Goal: Information Seeking & Learning: Learn about a topic

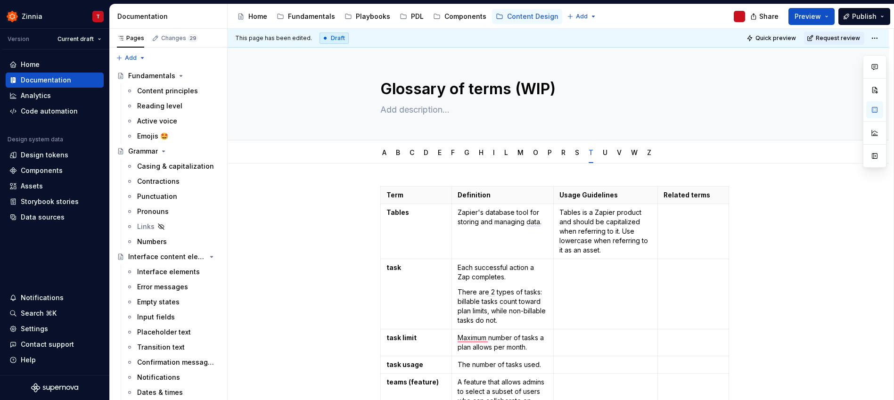
scroll to position [266, 0]
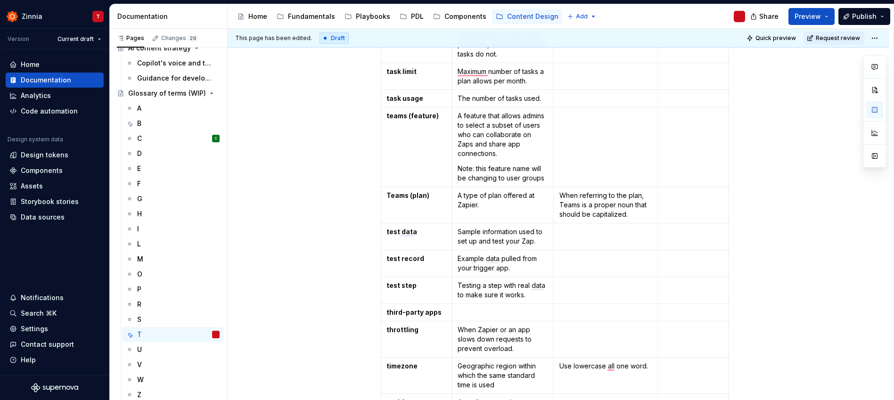
type textarea "*"
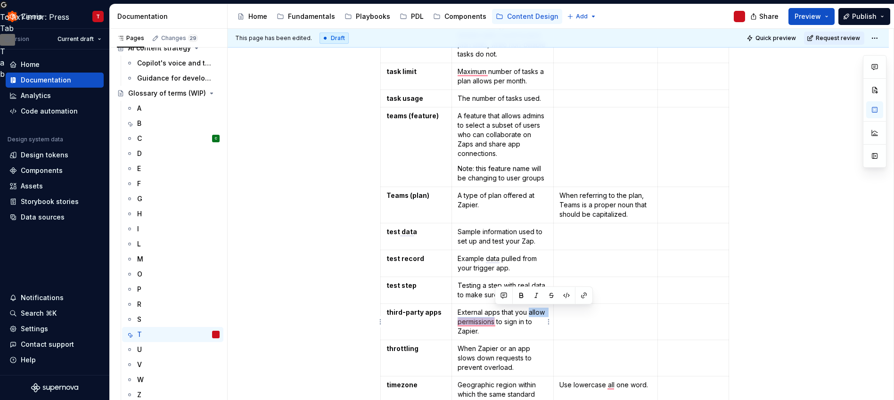
drag, startPoint x: 495, startPoint y: 321, endPoint x: 528, endPoint y: 312, distance: 34.2
click at [528, 312] on p "External apps that you allow permissions to sign in to Zapier." at bounding box center [503, 322] width 90 height 28
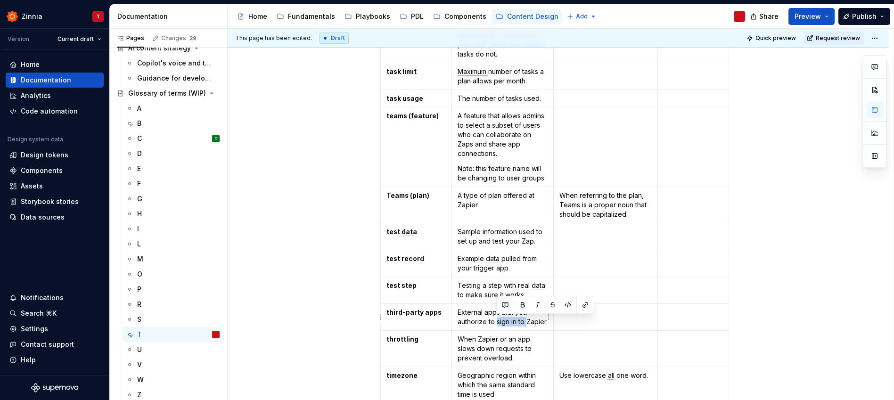
drag, startPoint x: 496, startPoint y: 322, endPoint x: 527, endPoint y: 322, distance: 30.6
click at [527, 322] on p "External apps that you authorize to sign in to Zapier." at bounding box center [503, 317] width 90 height 19
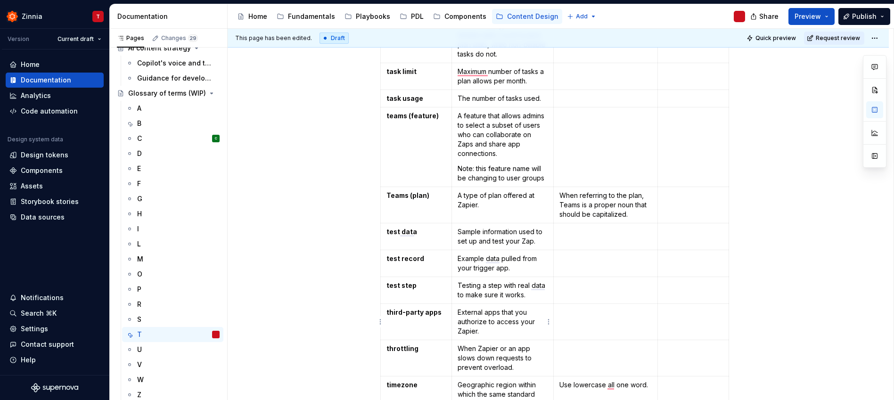
click at [514, 331] on p "External apps that you authorize to access your Zapier." at bounding box center [503, 322] width 90 height 28
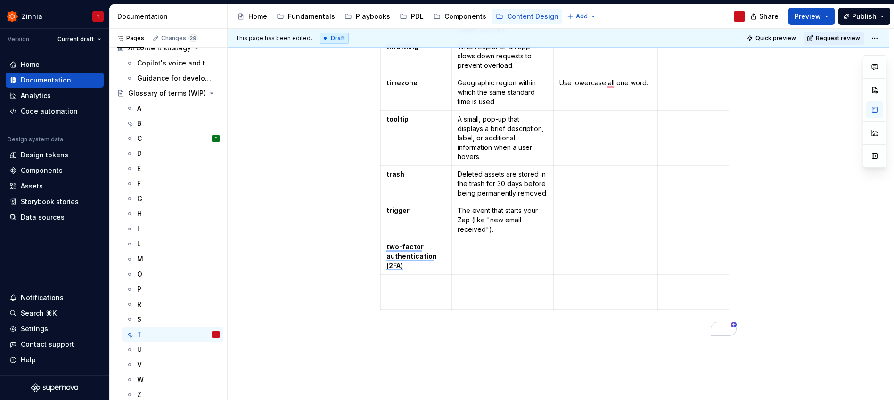
scroll to position [569, 0]
click at [505, 254] on td "To enrich screen reader interactions, please activate Accessibility in Grammarl…" at bounding box center [502, 256] width 102 height 36
click at [459, 245] on p "security measure that requires two different methods (or factors) to verify you…" at bounding box center [503, 270] width 90 height 57
click at [320, 309] on div "Term Definition Usage Guidelines Related terms Tables Zapier's database tool fo…" at bounding box center [558, 45] width 661 height 900
click at [158, 350] on div "U" at bounding box center [178, 349] width 82 height 13
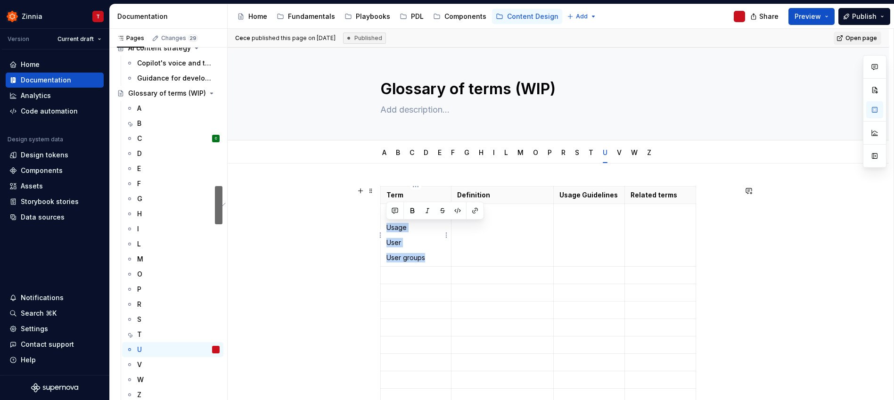
drag, startPoint x: 387, startPoint y: 227, endPoint x: 430, endPoint y: 256, distance: 51.9
click at [430, 256] on td "URL vs Link? Usage User User groups" at bounding box center [415, 235] width 71 height 63
click at [411, 229] on p "Usage" at bounding box center [415, 227] width 59 height 9
drag, startPoint x: 413, startPoint y: 227, endPoint x: 385, endPoint y: 229, distance: 28.3
click at [385, 229] on td "URL vs Link? Usage User User groups" at bounding box center [415, 235] width 71 height 63
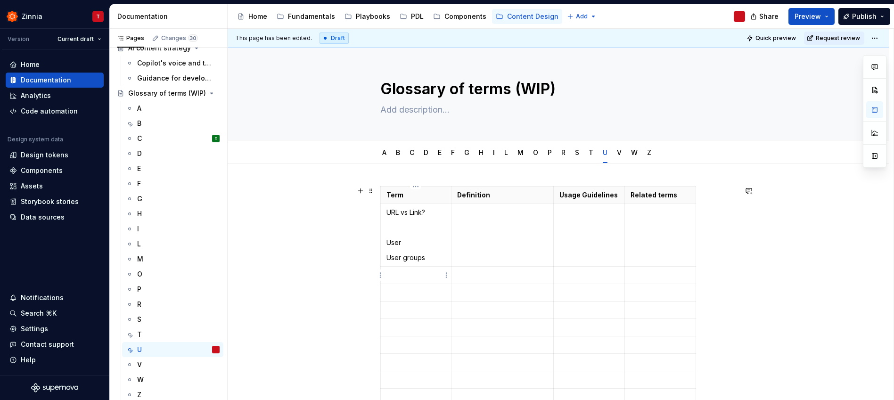
click at [405, 273] on p "To enrich screen reader interactions, please activate Accessibility in Grammarl…" at bounding box center [415, 274] width 59 height 9
drag, startPoint x: 407, startPoint y: 245, endPoint x: 387, endPoint y: 242, distance: 20.5
click at [387, 242] on p "User" at bounding box center [415, 242] width 59 height 9
click at [402, 292] on p "To enrich screen reader interactions, please activate Accessibility in Grammarl…" at bounding box center [415, 292] width 59 height 9
click at [384, 254] on td "URL vs Link? User groups" at bounding box center [415, 235] width 71 height 63
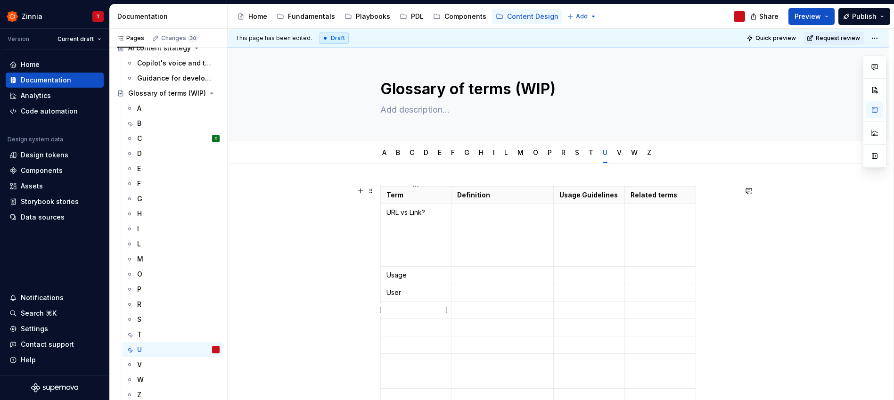
click at [401, 311] on p "To enrich screen reader interactions, please activate Accessibility in Grammarl…" at bounding box center [415, 309] width 59 height 9
click at [390, 263] on td "URL vs Link?" at bounding box center [415, 235] width 71 height 63
type textarea "*"
drag, startPoint x: 401, startPoint y: 213, endPoint x: 428, endPoint y: 209, distance: 27.2
click at [428, 209] on p "URL vs Link?" at bounding box center [415, 212] width 59 height 9
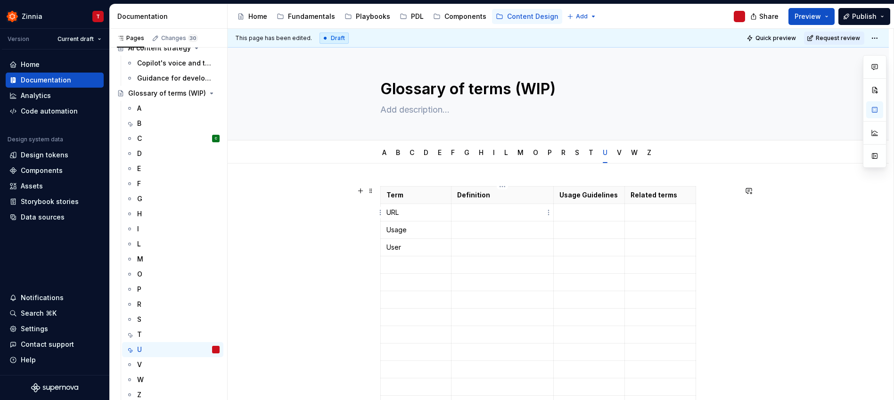
click at [496, 215] on p "To enrich screen reader interactions, please activate Accessibility in Grammarl…" at bounding box center [502, 212] width 90 height 9
click at [574, 213] on p "To enrich screen reader interactions, please activate Accessibility in Grammarl…" at bounding box center [588, 212] width 59 height 9
click at [558, 213] on td "Should be in all caps." at bounding box center [589, 217] width 71 height 27
click at [603, 224] on p "Use only when referring to Should be in all caps." at bounding box center [588, 227] width 59 height 38
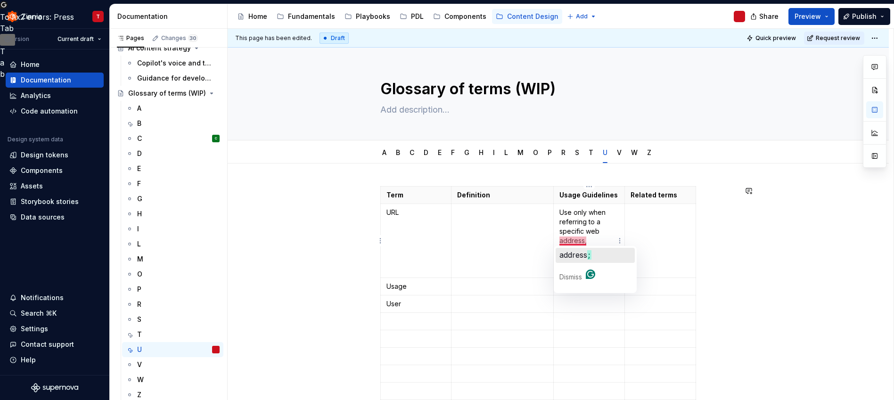
click at [580, 253] on span "address" at bounding box center [573, 254] width 28 height 9
click at [587, 265] on span "otherwise" at bounding box center [576, 264] width 35 height 9
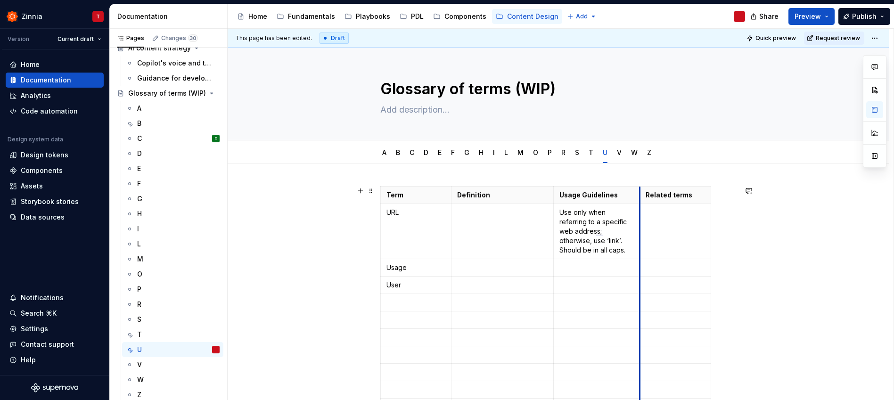
drag, startPoint x: 624, startPoint y: 231, endPoint x: 639, endPoint y: 229, distance: 15.3
click at [491, 220] on td "To enrich screen reader interactions, please activate Accessibility in Grammarl…" at bounding box center [502, 231] width 102 height 55
click at [477, 212] on strong "a specific web address" at bounding box center [495, 212] width 77 height 8
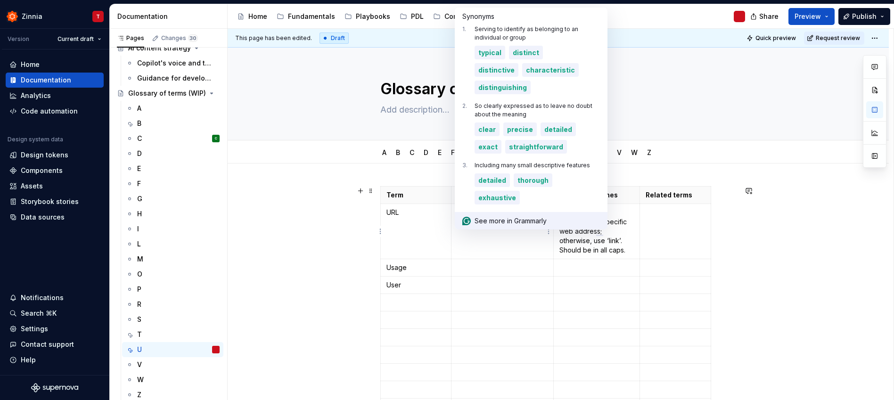
click at [477, 212] on div "See more in Grammarly" at bounding box center [531, 220] width 153 height 17
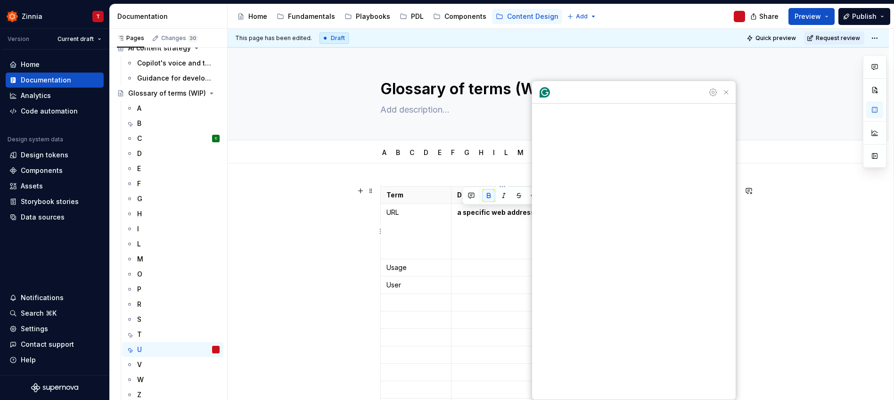
click at [496, 209] on strong "a specific web address" at bounding box center [495, 212] width 77 height 8
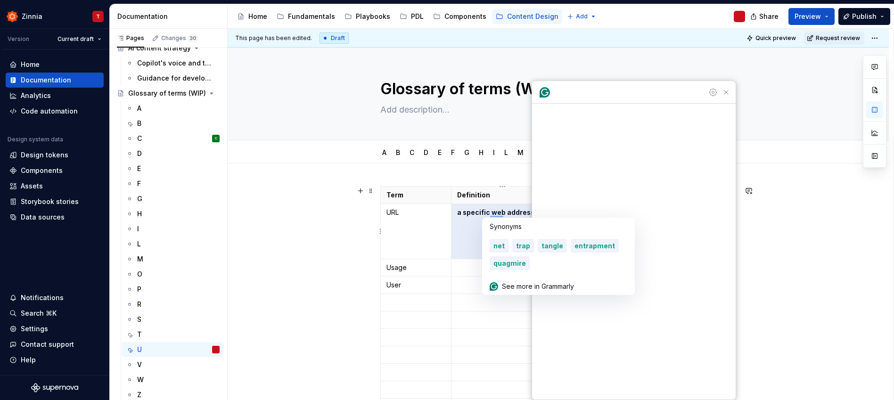
click at [496, 209] on strong "a specific web address" at bounding box center [495, 212] width 77 height 8
click at [485, 216] on p "a specific web address" at bounding box center [502, 212] width 90 height 9
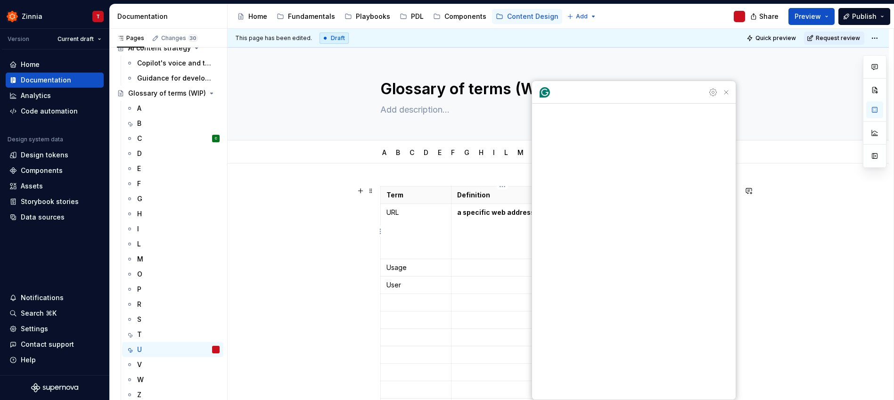
click at [484, 214] on strong "a specific web address" at bounding box center [495, 212] width 77 height 8
click at [484, 213] on strong "a specific web address" at bounding box center [495, 212] width 77 height 8
drag, startPoint x: 533, startPoint y: 213, endPoint x: 455, endPoint y: 212, distance: 78.2
click at [455, 212] on td "a specific web address" at bounding box center [502, 231] width 102 height 55
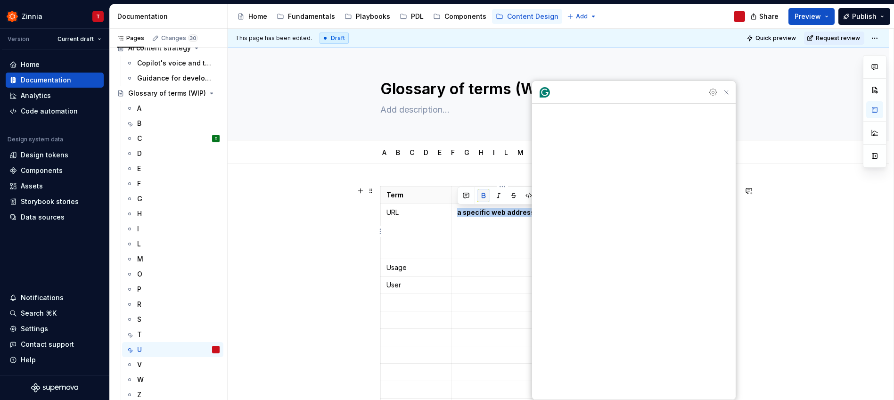
click at [485, 196] on button "button" at bounding box center [483, 195] width 13 height 13
click at [461, 214] on p "a specific web address" at bounding box center [502, 212] width 90 height 9
click at [533, 213] on p "A specific web address" at bounding box center [502, 212] width 90 height 9
click at [632, 246] on p "Use only when referring to a specific web address; otherwise, use ‘link’. Shoul…" at bounding box center [596, 231] width 74 height 47
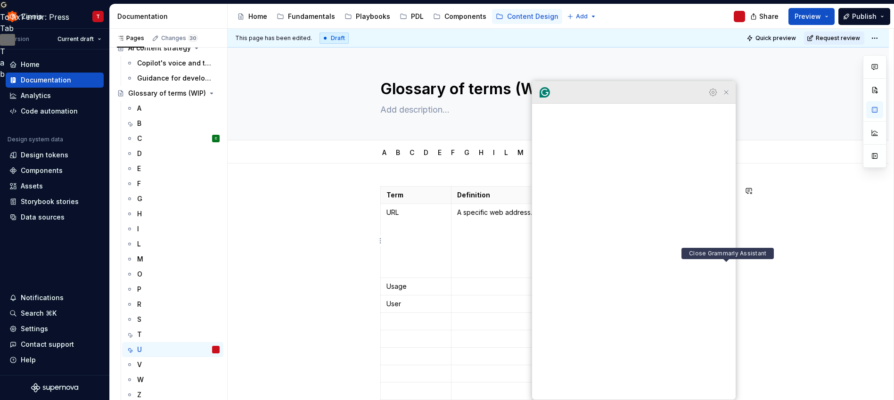
click at [729, 96] on icon "Close Grammarly Assistant" at bounding box center [726, 93] width 8 height 8
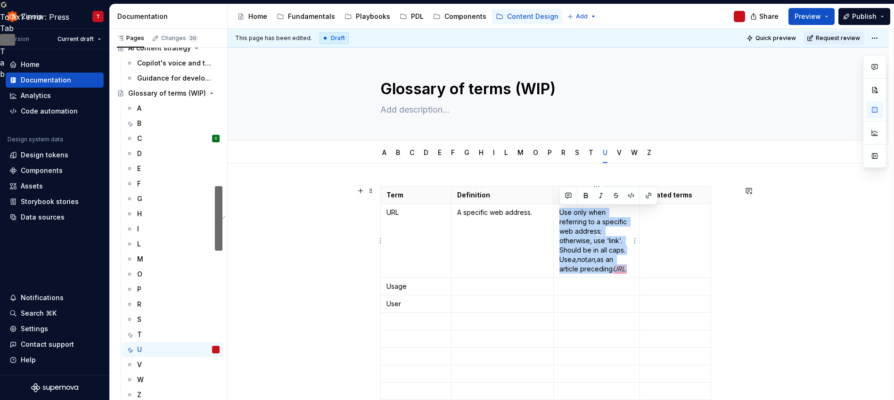
drag, startPoint x: 630, startPoint y: 269, endPoint x: 557, endPoint y: 213, distance: 91.8
click at [557, 213] on td "Use only when referring to a specific web address; otherwise, use ‘link’. Shoul…" at bounding box center [597, 241] width 86 height 74
click at [580, 239] on p "Use only when referring to a specific web address; otherwise, use ‘link’. Shoul…" at bounding box center [596, 241] width 74 height 66
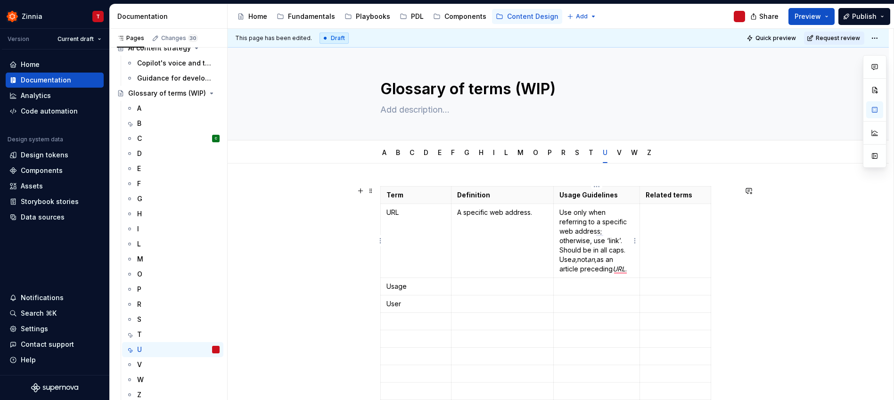
click at [559, 213] on p "Use only when referring to a specific web address; otherwise, use ‘link’. Shoul…" at bounding box center [596, 241] width 74 height 66
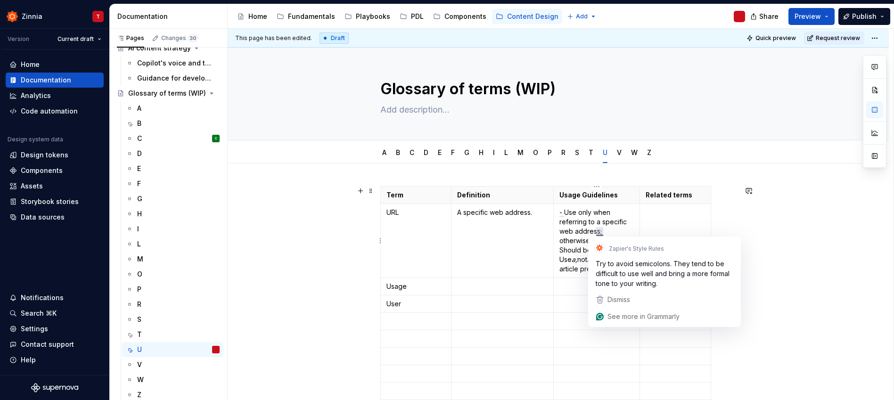
click at [562, 250] on p "- Use only when referring to a specific web address; otherwise, use ‘link’. Sho…" at bounding box center [596, 241] width 74 height 66
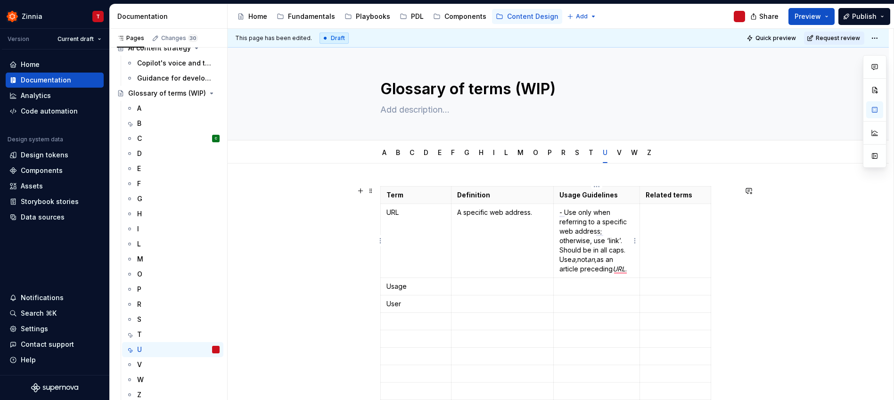
click at [560, 250] on p "- Use only when referring to a specific web address; otherwise, use ‘link’. Sho…" at bounding box center [596, 241] width 74 height 66
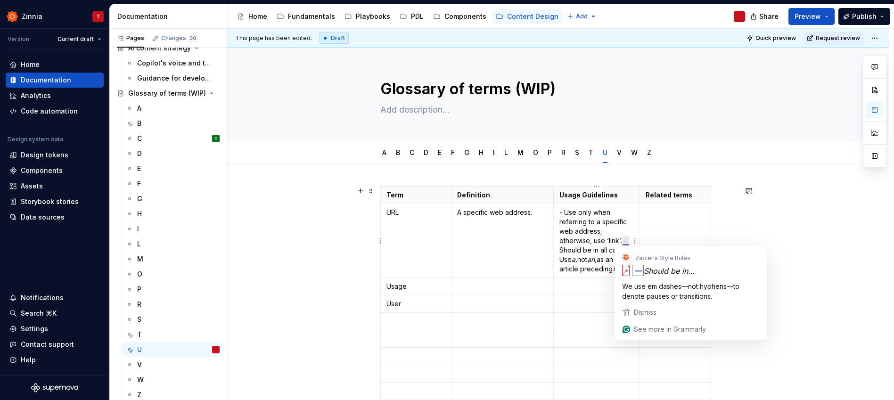
click at [624, 240] on p "- Use only when referring to a specific web address; otherwise, use ‘link’. - S…" at bounding box center [596, 241] width 74 height 66
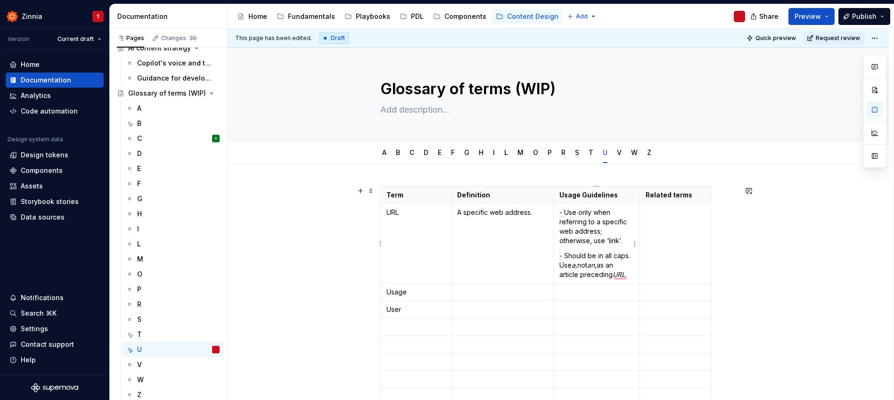
click at [559, 265] on p "- Should be in all caps. Use a, not an, as an article preceding URL ." at bounding box center [596, 265] width 74 height 28
click at [734, 295] on div "Term Definition Usage Guidelines Related terms URL A specific web address. - Us…" at bounding box center [558, 353] width 356 height 334
click at [588, 281] on p "- Use a, not an, as an article preceding URL ." at bounding box center [596, 275] width 74 height 19
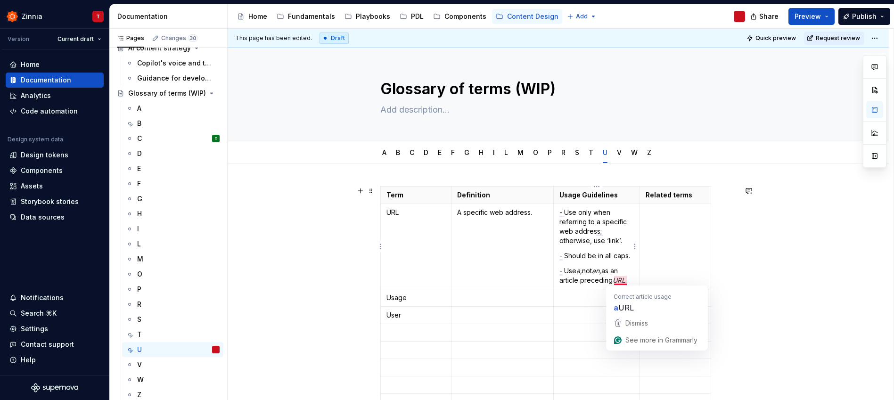
click at [613, 280] on em "URL" at bounding box center [619, 280] width 13 height 8
click at [624, 231] on p "- Use only when referring to a specific web address; otherwise, use ‘link’." at bounding box center [596, 227] width 74 height 38
click at [457, 297] on p "To enrich screen reader interactions, please activate Accessibility in Grammarl…" at bounding box center [502, 297] width 90 height 9
click at [469, 295] on p "To enrich screen reader interactions, please activate Accessibility in Grammarl…" at bounding box center [502, 297] width 90 height 9
drag, startPoint x: 392, startPoint y: 299, endPoint x: 402, endPoint y: 297, distance: 9.6
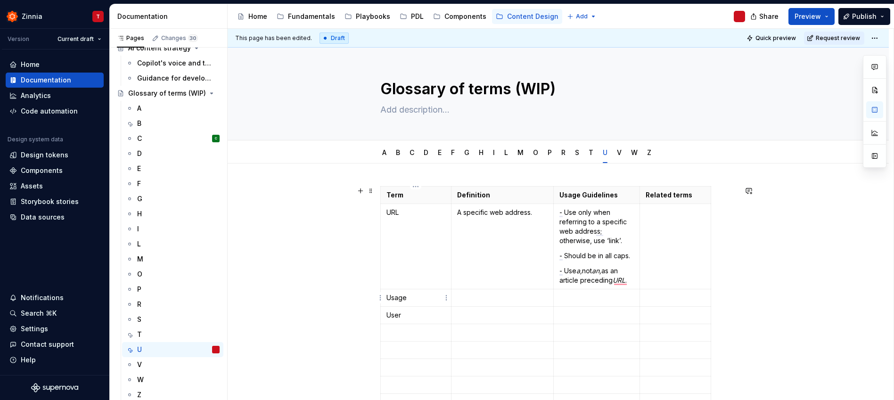
click at [392, 299] on p "Usage" at bounding box center [415, 297] width 59 height 9
click at [467, 295] on p "To enrich screen reader interactions, please activate Accessibility in Grammarl…" at bounding box center [502, 297] width 90 height 9
click at [388, 320] on p "User" at bounding box center [415, 324] width 59 height 9
click at [593, 325] on p "To enrich screen reader interactions, please activate Accessibility in Grammarl…" at bounding box center [596, 324] width 74 height 9
click at [496, 326] on p "To enrich screen reader interactions, please activate Accessibility in Grammarl…" at bounding box center [502, 324] width 90 height 9
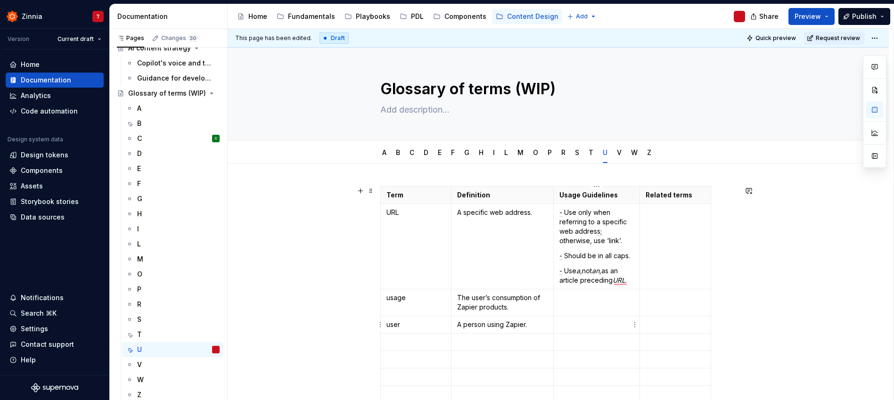
click at [583, 324] on p "To enrich screen reader interactions, please activate Accessibility in Grammarl…" at bounding box center [596, 324] width 74 height 9
click at [160, 365] on div "V" at bounding box center [178, 364] width 82 height 13
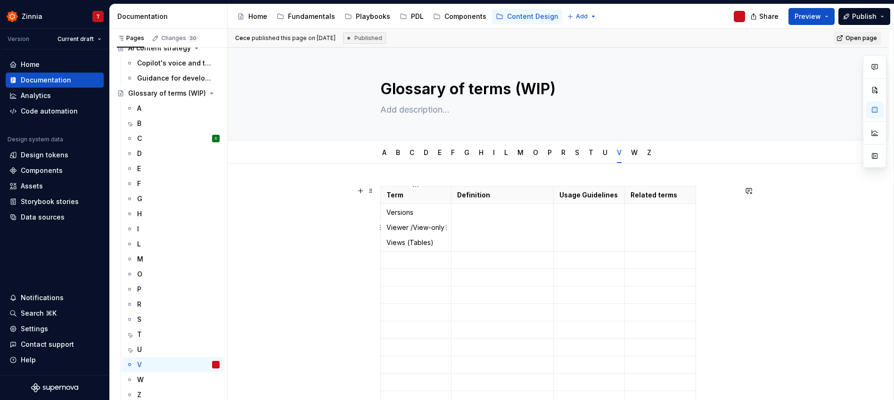
click at [408, 226] on p "Viewer /View-only" at bounding box center [415, 227] width 59 height 9
click at [410, 225] on p "Viewer /View-only" at bounding box center [415, 227] width 59 height 9
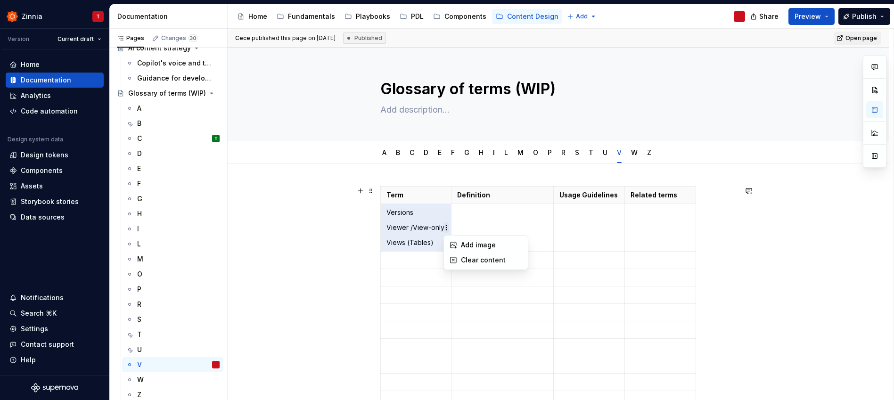
click at [443, 228] on html "Zinnia T Version Current draft Home Documentation Analytics Code automation Des…" at bounding box center [447, 200] width 894 height 400
click at [411, 230] on html "Zinnia T Version Current draft Home Documentation Analytics Code automation Des…" at bounding box center [447, 200] width 894 height 400
type textarea "*"
drag, startPoint x: 386, startPoint y: 228, endPoint x: 442, endPoint y: 227, distance: 56.1
click at [442, 227] on p "Viewer /View-only" at bounding box center [415, 227] width 59 height 9
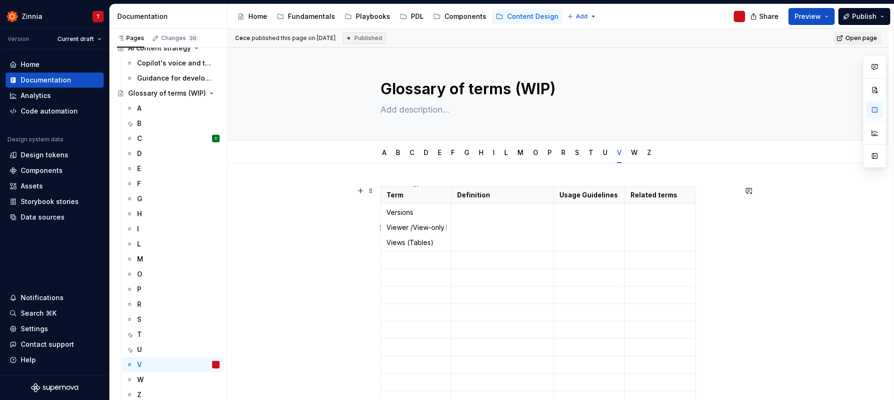
click at [389, 230] on p "Viewer /View-only" at bounding box center [415, 227] width 59 height 9
drag, startPoint x: 386, startPoint y: 228, endPoint x: 408, endPoint y: 226, distance: 21.7
click at [408, 226] on p "Viewer /View-only" at bounding box center [415, 227] width 59 height 9
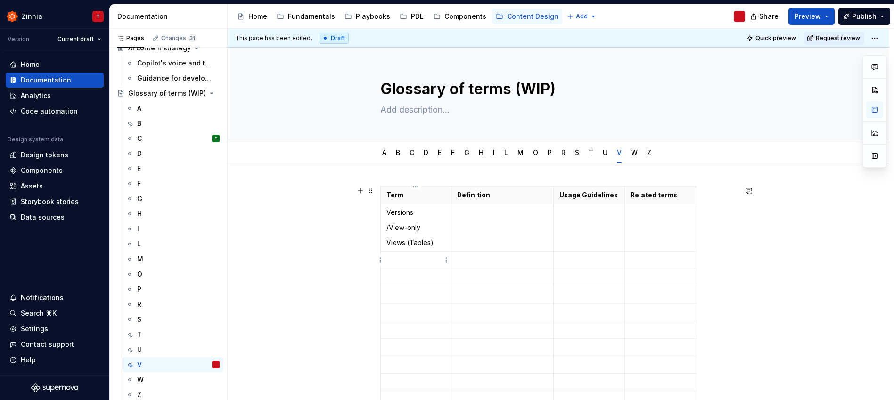
click at [413, 262] on p "To enrich screen reader interactions, please activate Accessibility in Grammarl…" at bounding box center [415, 259] width 59 height 9
drag, startPoint x: 385, startPoint y: 241, endPoint x: 431, endPoint y: 241, distance: 45.7
click at [431, 241] on p "Views (Tables)" at bounding box center [415, 242] width 59 height 9
click at [409, 276] on p "To enrich screen reader interactions, please activate Accessibility in Grammarl…" at bounding box center [415, 277] width 59 height 9
drag, startPoint x: 420, startPoint y: 233, endPoint x: 388, endPoint y: 226, distance: 32.7
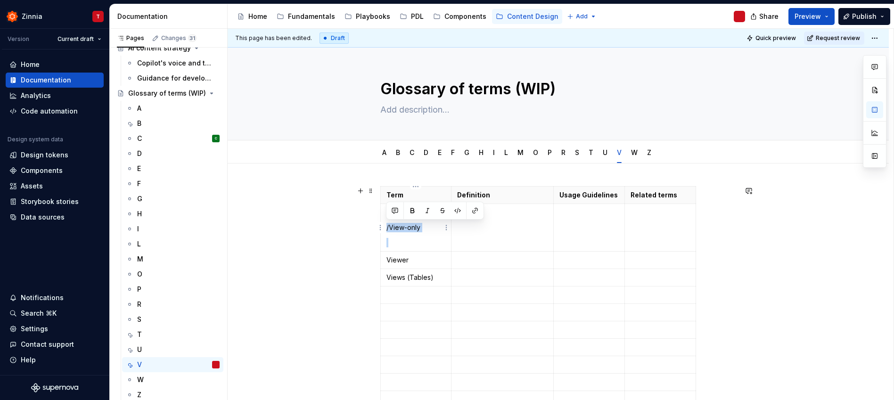
click at [386, 227] on td "Versions /View-only" at bounding box center [415, 228] width 71 height 48
click at [390, 212] on p "Versions" at bounding box center [415, 212] width 59 height 9
click at [471, 208] on p "To enrich screen reader interactions, please activate Accessibility in Grammarl…" at bounding box center [502, 212] width 90 height 9
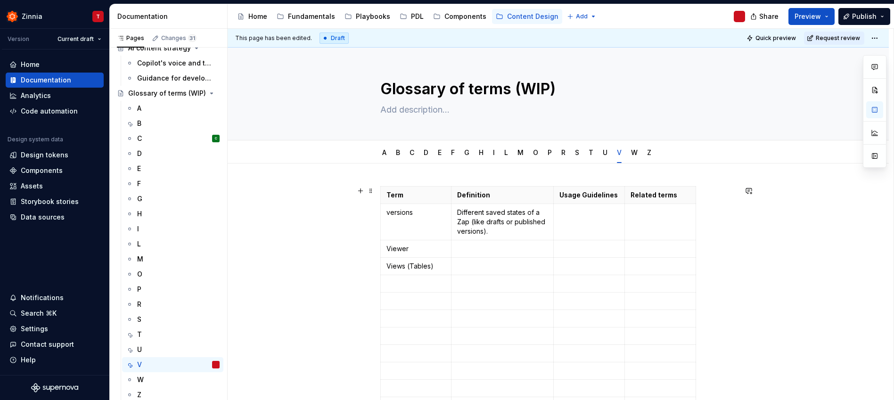
click at [509, 250] on p "To enrich screen reader interactions, please activate Accessibility in Grammarl…" at bounding box center [502, 248] width 90 height 9
click at [509, 249] on p "To enrich screen reader interactions, please activate Accessibility in Grammarl…" at bounding box center [502, 248] width 90 height 9
click at [490, 278] on p "To enrich screen reader interactions, please activate Accessibility in Grammarl…" at bounding box center [502, 275] width 90 height 9
click at [150, 322] on div "S" at bounding box center [178, 319] width 82 height 13
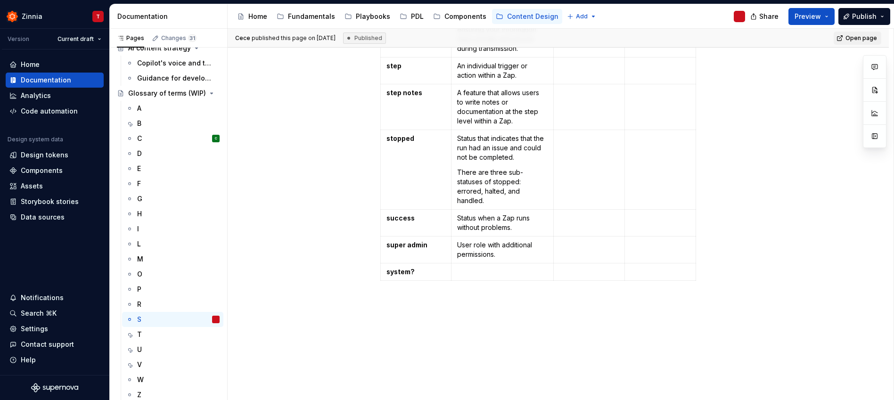
scroll to position [645, 0]
type textarea "*"
click at [422, 267] on p "system?" at bounding box center [415, 271] width 59 height 9
drag, startPoint x: 457, startPoint y: 227, endPoint x: 499, endPoint y: 232, distance: 43.2
click at [499, 240] on p "User role with additional permissions." at bounding box center [502, 249] width 90 height 19
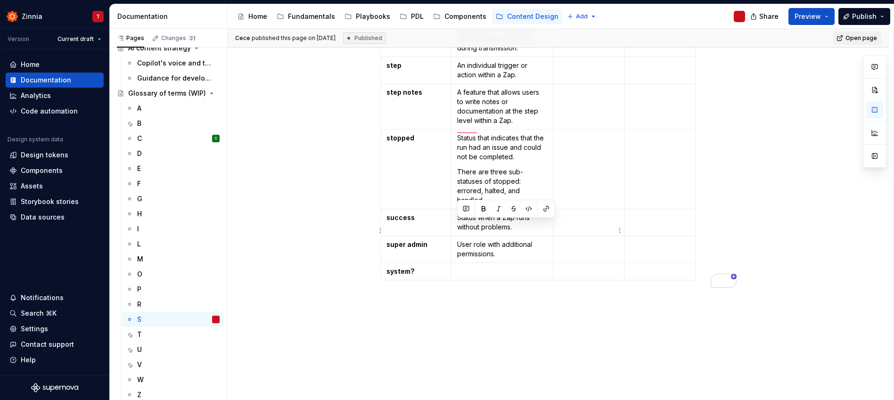
click at [582, 240] on p "To enrich screen reader interactions, please activate Accessibility in Grammarl…" at bounding box center [588, 244] width 59 height 9
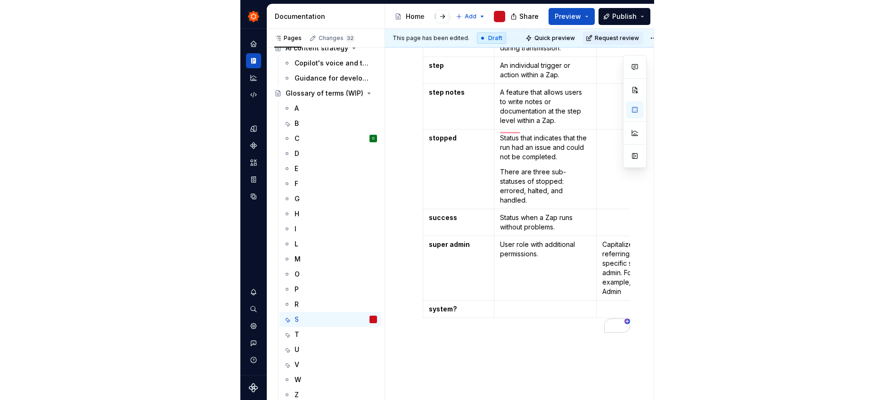
scroll to position [0, 0]
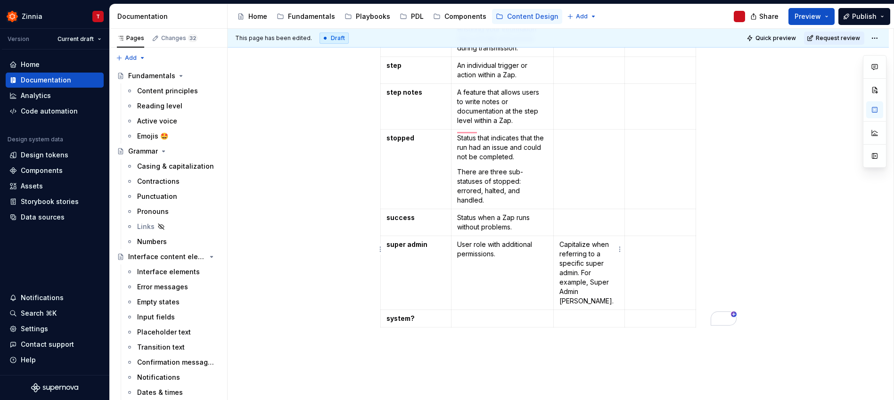
click at [559, 240] on p "Capitalize when referring to a specific super admin. For example, Super Admin B…" at bounding box center [588, 273] width 59 height 66
click at [606, 272] on p "Only capitalize when referring to a specific super admin. For example, Super Ad…" at bounding box center [588, 273] width 59 height 66
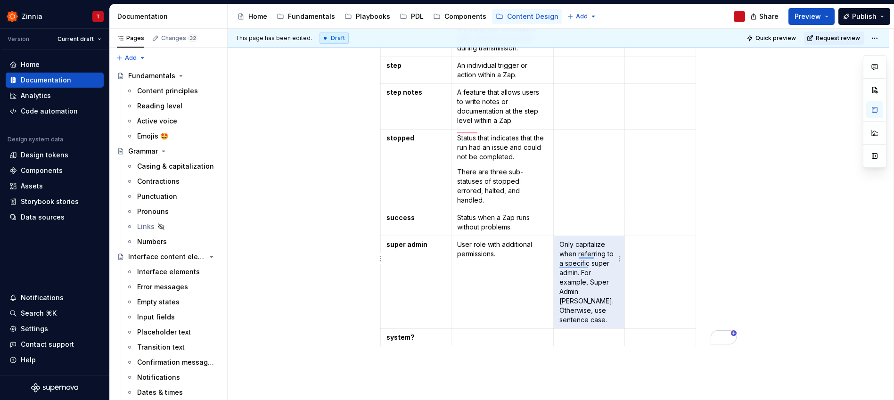
drag, startPoint x: 560, startPoint y: 224, endPoint x: 606, endPoint y: 289, distance: 80.1
click at [606, 289] on p "Only capitalize when referring to a specific super admin. For example, Super Ad…" at bounding box center [588, 282] width 59 height 85
click at [607, 289] on p "Only capitalize when referring to a specific super admin. For example, Super Ad…" at bounding box center [588, 282] width 59 height 85
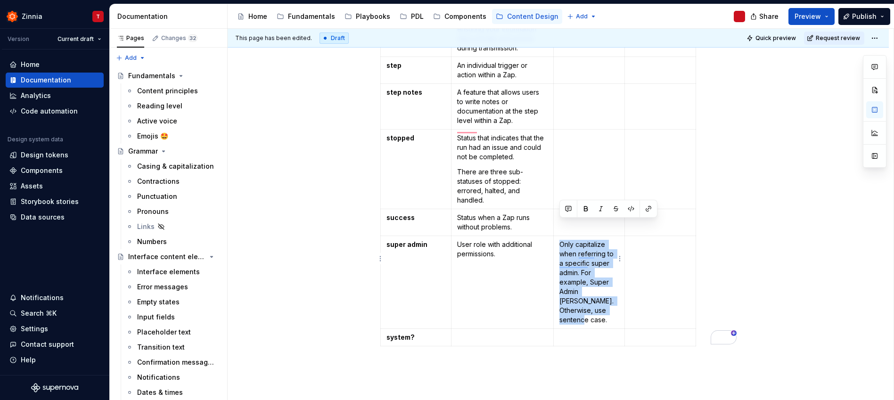
drag, startPoint x: 608, startPoint y: 290, endPoint x: 561, endPoint y: 230, distance: 75.9
click at [561, 240] on p "Only capitalize when referring to a specific super admin. For example, Super Ad…" at bounding box center [588, 282] width 59 height 85
copy p "Only capitalize when referring to a specific super admin. For example, Super Ad…"
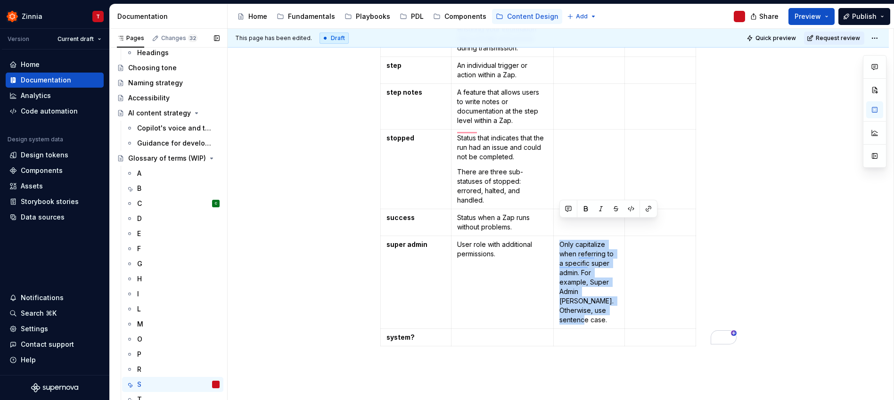
scroll to position [420, 0]
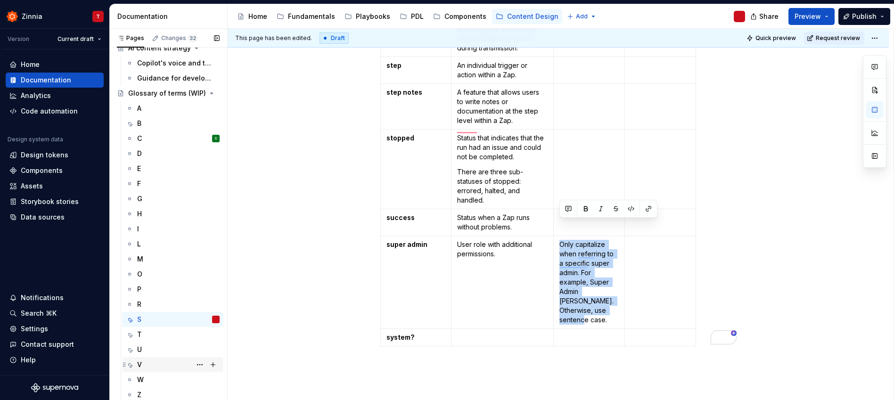
click at [167, 368] on div "V" at bounding box center [178, 364] width 82 height 13
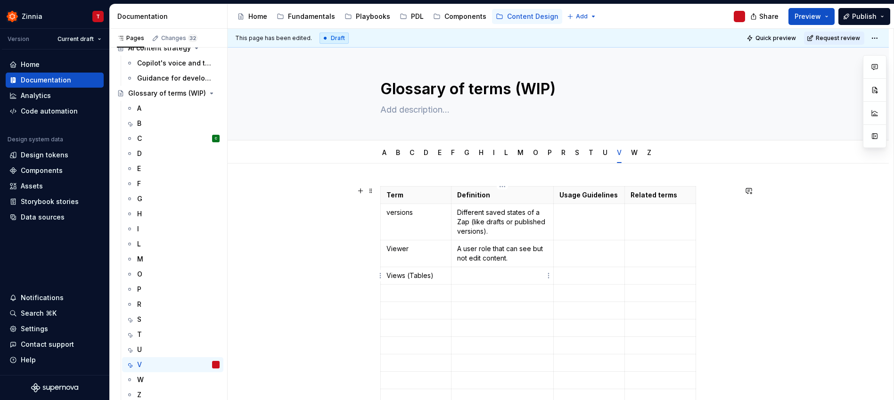
type textarea "*"
click at [507, 275] on p "To enrich screen reader interactions, please activate Accessibility in Grammarl…" at bounding box center [502, 275] width 90 height 9
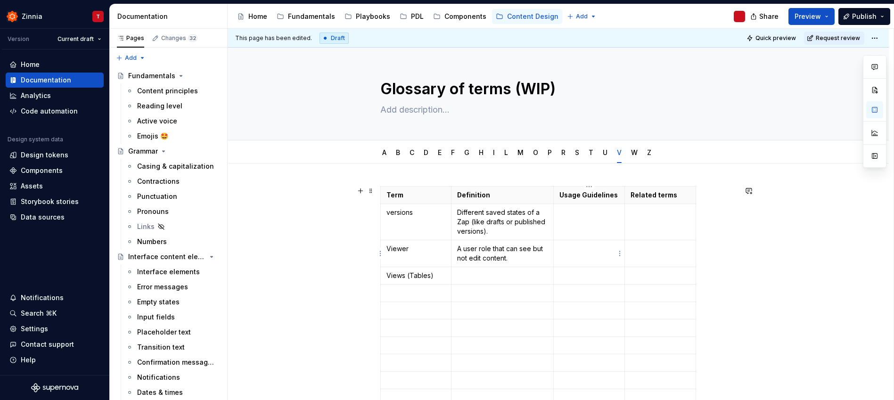
scroll to position [420, 0]
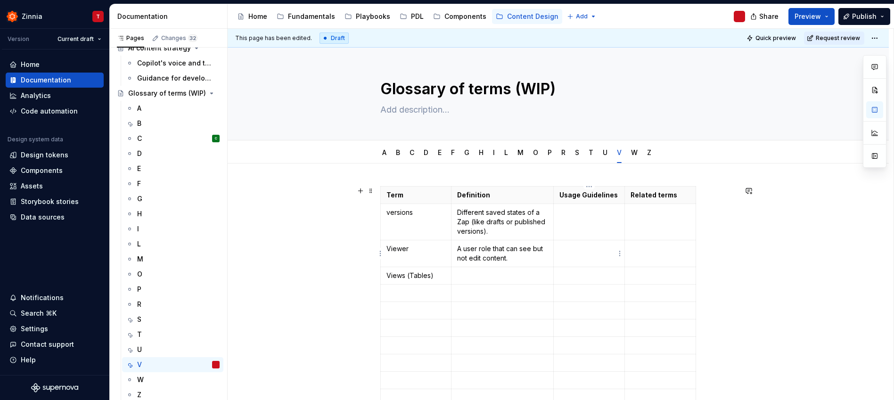
click at [578, 253] on p "To enrich screen reader interactions, please activate Accessibility in Grammarl…" at bounding box center [588, 248] width 59 height 9
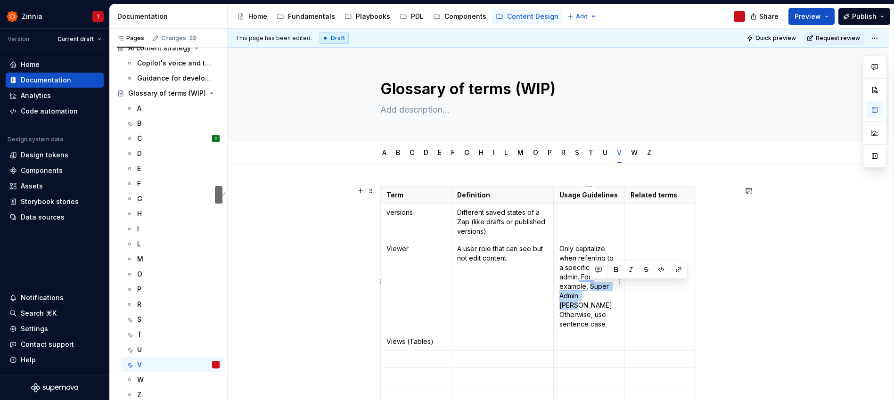
drag, startPoint x: 586, startPoint y: 293, endPoint x: 589, endPoint y: 287, distance: 6.5
click at [589, 287] on p "Only capitalize when referring to a specific super admin. For example, Super Ad…" at bounding box center [588, 286] width 59 height 85
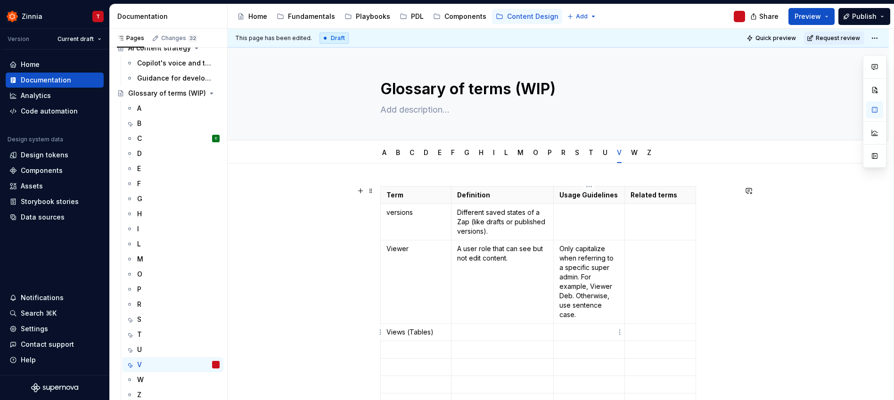
click at [594, 331] on p "To enrich screen reader interactions, please activate Accessibility in Grammarl…" at bounding box center [588, 331] width 59 height 9
drag, startPoint x: 586, startPoint y: 318, endPoint x: 559, endPoint y: 252, distance: 71.2
click at [559, 252] on p "Only capitalize when referring to a specific super admin. For example, Viewer D…" at bounding box center [588, 281] width 59 height 75
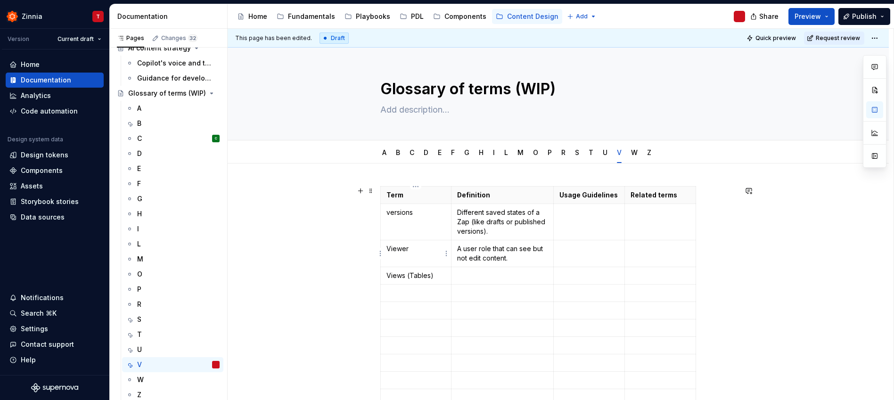
click at [390, 248] on p "Viewer" at bounding box center [415, 248] width 59 height 9
click at [493, 275] on p "To enrich screen reader interactions, please activate Accessibility in Grammarl…" at bounding box center [502, 275] width 90 height 9
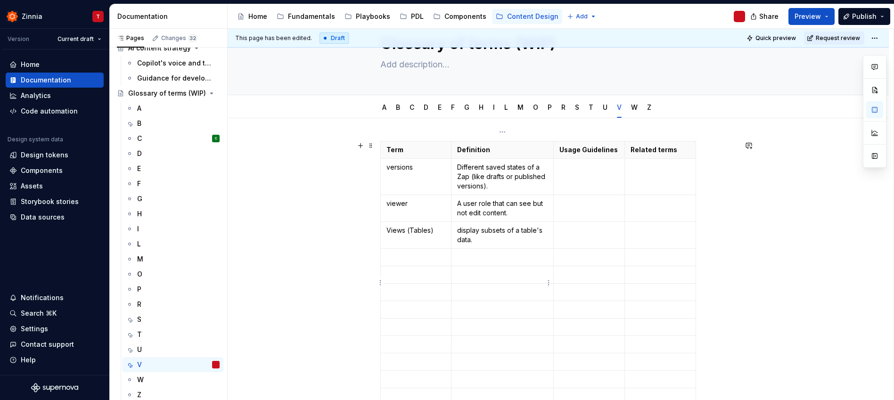
scroll to position [55, 0]
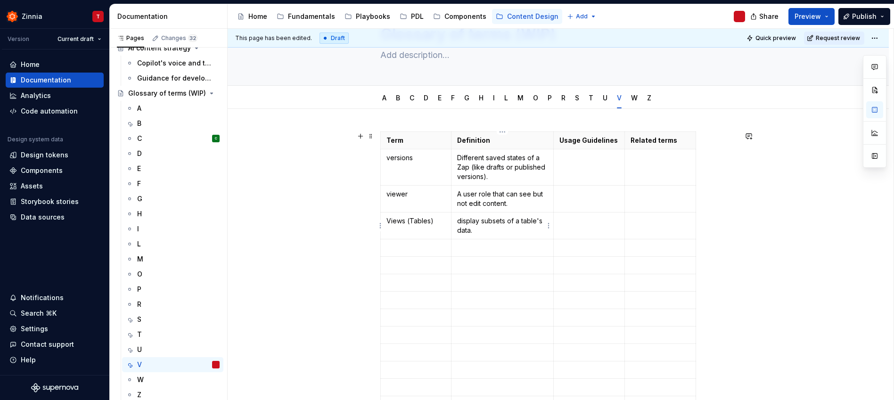
click at [460, 221] on p "display subsets of a table's data." at bounding box center [502, 225] width 90 height 19
click at [163, 383] on div "W" at bounding box center [178, 379] width 82 height 13
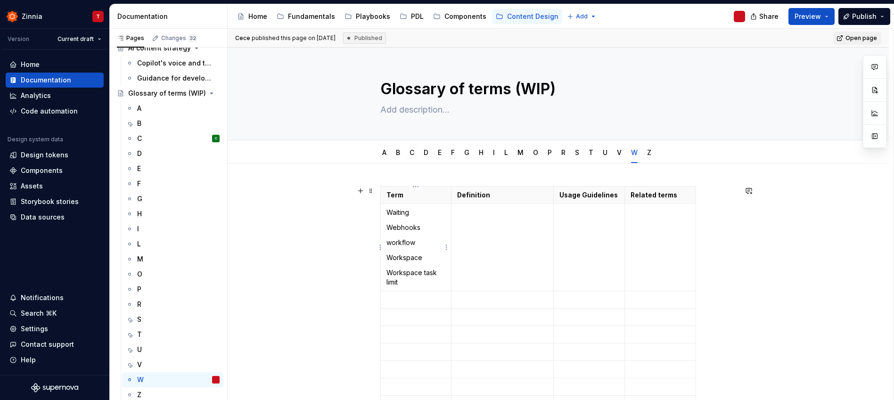
type textarea "*"
drag, startPoint x: 403, startPoint y: 229, endPoint x: 387, endPoint y: 230, distance: 16.0
click at [387, 230] on p "Webhooks" at bounding box center [415, 227] width 59 height 9
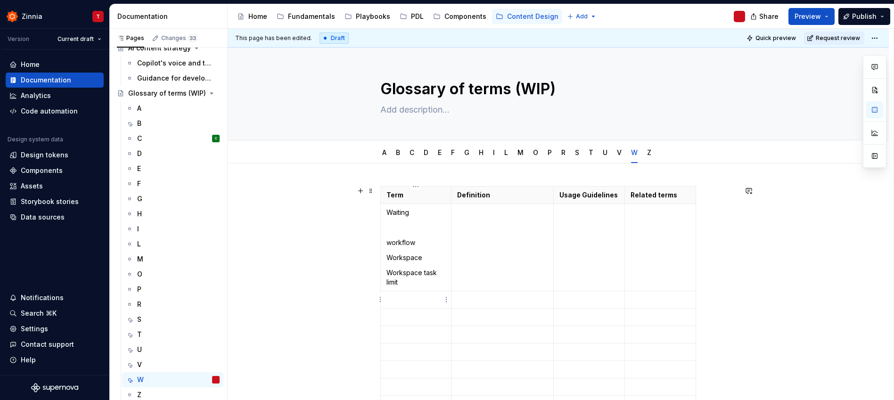
click at [403, 304] on p "To enrich screen reader interactions, please activate Accessibility in Grammarl…" at bounding box center [415, 299] width 59 height 9
drag, startPoint x: 417, startPoint y: 244, endPoint x: 387, endPoint y: 242, distance: 29.7
click at [387, 242] on p "workflow" at bounding box center [415, 242] width 59 height 9
click at [406, 316] on p "To enrich screen reader interactions, please activate Accessibility in Grammarl…" at bounding box center [415, 316] width 59 height 9
drag, startPoint x: 424, startPoint y: 256, endPoint x: 386, endPoint y: 255, distance: 37.7
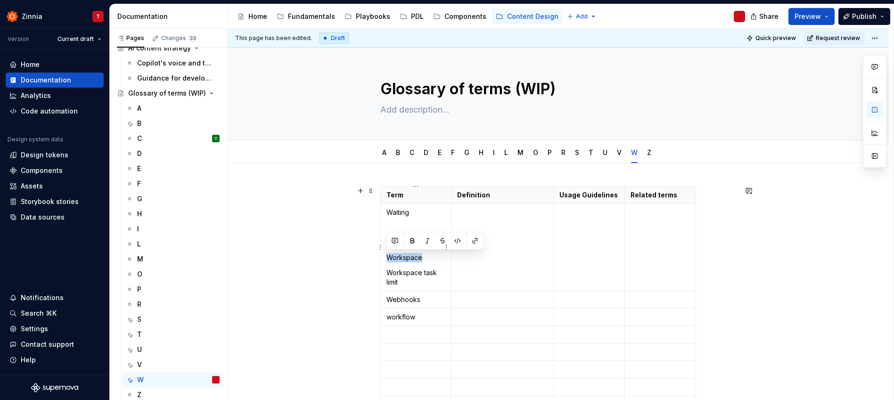
click at [386, 255] on p "Workspace" at bounding box center [415, 257] width 59 height 9
click at [420, 333] on p "To enrich screen reader interactions, please activate Accessibility in Grammarl…" at bounding box center [415, 334] width 59 height 9
drag, startPoint x: 420, startPoint y: 286, endPoint x: 386, endPoint y: 276, distance: 36.1
click at [386, 276] on p "Workspace task limit" at bounding box center [415, 277] width 59 height 19
click at [410, 345] on p "To enrich screen reader interactions, please activate Accessibility in Grammarl…" at bounding box center [415, 342] width 59 height 9
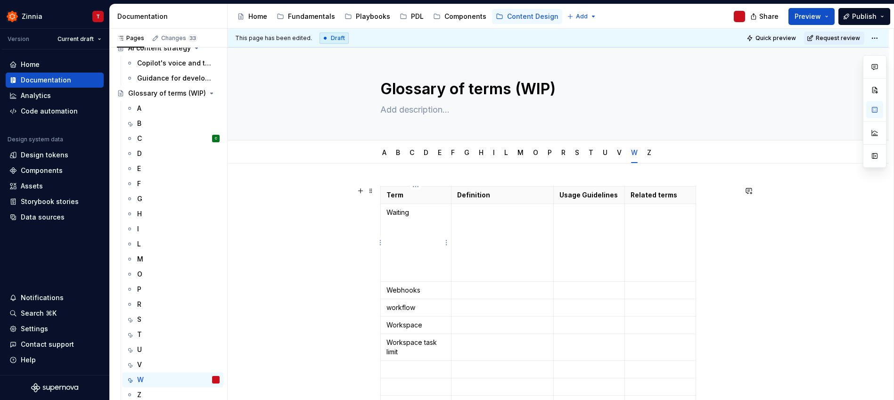
click at [396, 270] on p "To enrich screen reader interactions, please activate Accessibility in Grammarl…" at bounding box center [415, 272] width 59 height 9
click at [515, 207] on td "To enrich screen reader interactions, please activate Accessibility in Grammarl…" at bounding box center [502, 212] width 102 height 17
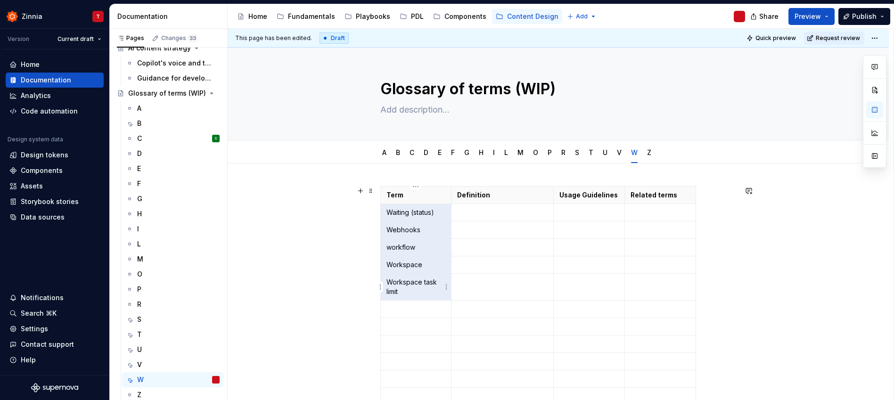
drag, startPoint x: 386, startPoint y: 211, endPoint x: 420, endPoint y: 283, distance: 79.2
click at [420, 283] on tbody "Term Definition Usage Guidelines Related terms Waiting (status) Webhooks workfl…" at bounding box center [538, 322] width 316 height 271
click at [172, 371] on div "V" at bounding box center [172, 364] width 101 height 15
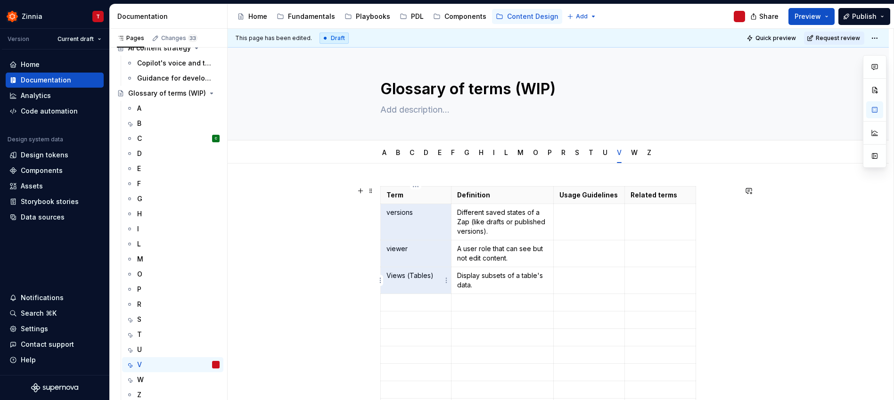
drag, startPoint x: 433, startPoint y: 253, endPoint x: 438, endPoint y: 271, distance: 18.8
click at [438, 271] on tbody "Term Definition Usage Guidelines Related terms versions Different saved states …" at bounding box center [538, 336] width 316 height 299
click at [174, 345] on div "U" at bounding box center [178, 349] width 82 height 13
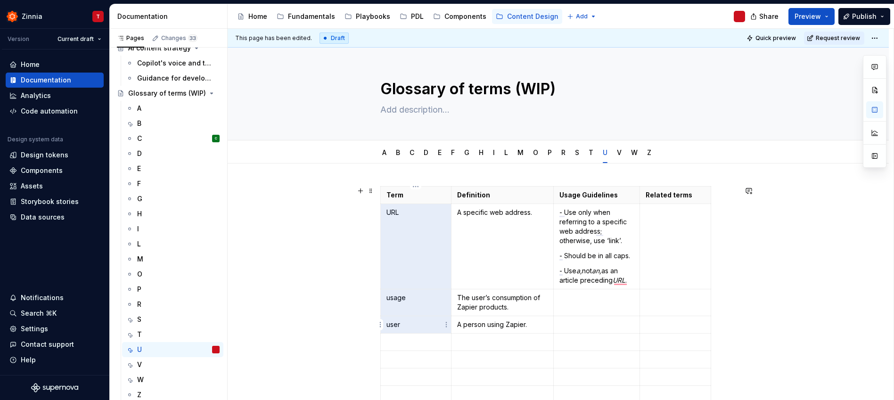
drag, startPoint x: 387, startPoint y: 214, endPoint x: 416, endPoint y: 321, distance: 111.3
click at [414, 322] on tbody "Term Definition Usage Guidelines Related terms URL A specific web address. - Us…" at bounding box center [545, 356] width 331 height 339
click at [165, 333] on div "T" at bounding box center [178, 334] width 82 height 13
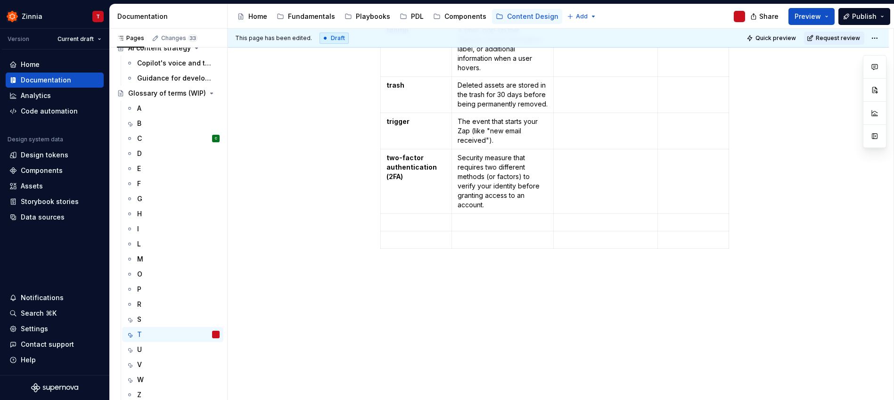
scroll to position [663, 0]
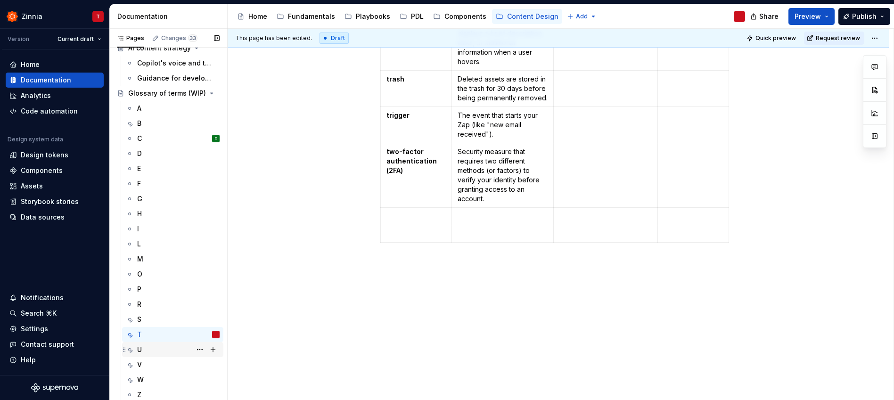
click at [153, 355] on div "U" at bounding box center [178, 349] width 82 height 13
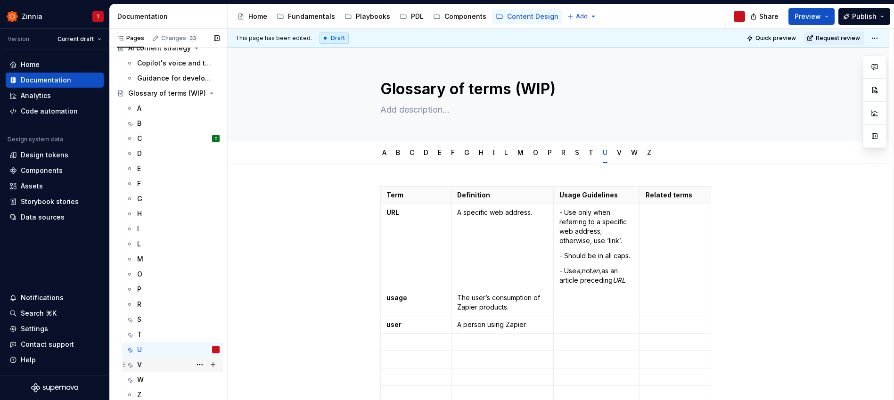
click at [153, 364] on div "V" at bounding box center [178, 364] width 82 height 13
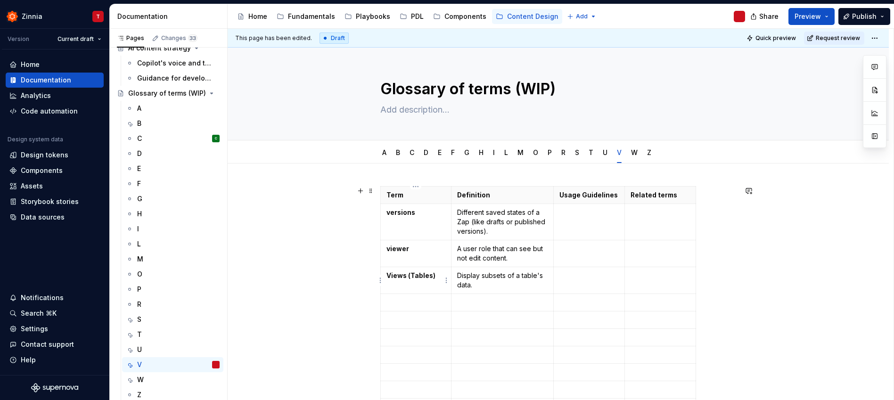
type textarea "*"
click at [389, 274] on strong "Views (Tables)" at bounding box center [410, 275] width 49 height 8
click at [565, 277] on p "To enrich screen reader interactions, please activate Accessibility in Grammarl…" at bounding box center [588, 275] width 59 height 9
click at [150, 382] on div "W" at bounding box center [178, 379] width 82 height 13
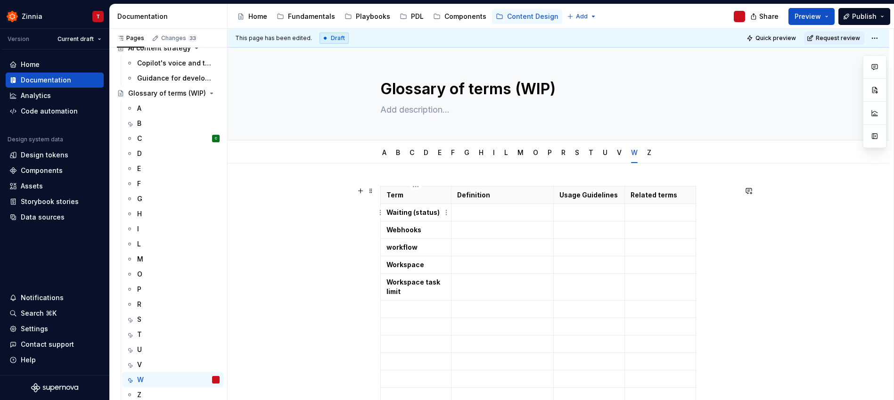
click at [390, 212] on strong "Waiting (status)" at bounding box center [412, 212] width 53 height 8
type textarea "*"
click at [391, 229] on strong "Webhooks" at bounding box center [403, 230] width 35 height 8
click at [392, 267] on strong "Workspace" at bounding box center [405, 265] width 38 height 8
click at [392, 283] on strong "Workspace task limit" at bounding box center [413, 286] width 55 height 17
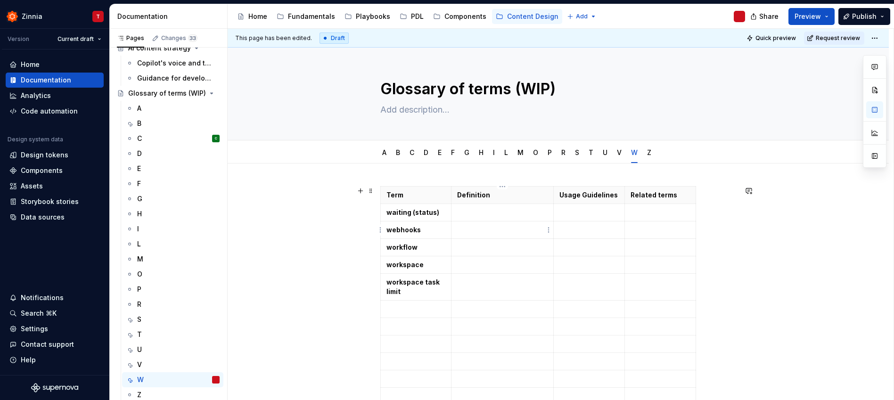
click at [457, 228] on p "To enrich screen reader interactions, please activate Accessibility in Grammarl…" at bounding box center [502, 229] width 90 height 9
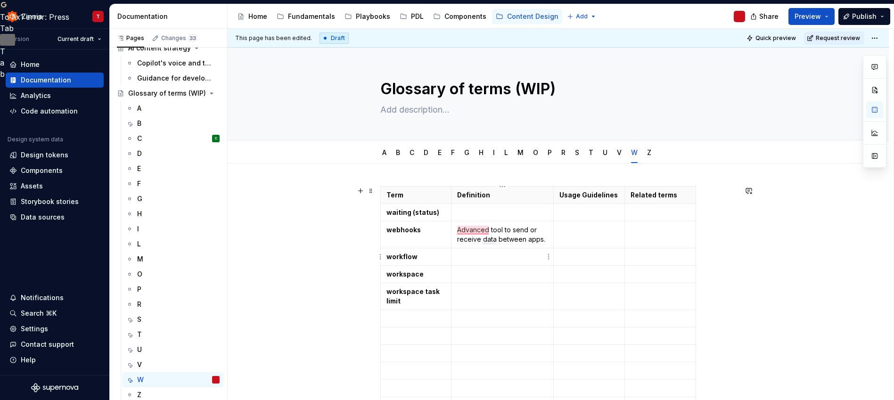
click at [497, 256] on p "To enrich screen reader interactions, please activate Accessibility in Grammarl…" at bounding box center [502, 256] width 90 height 9
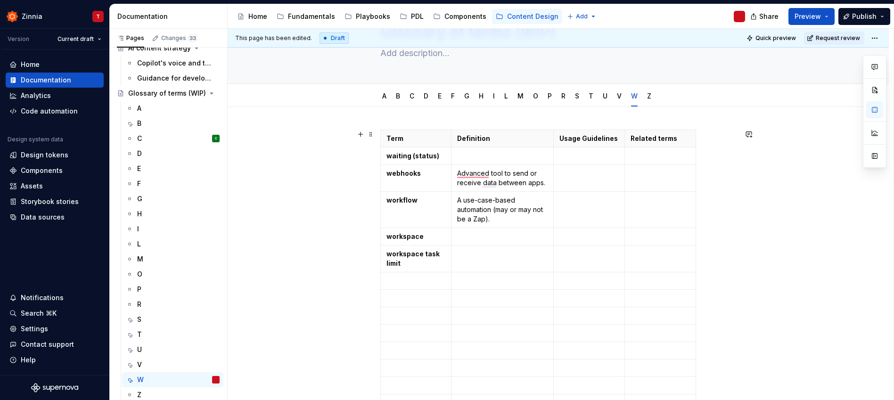
scroll to position [70, 0]
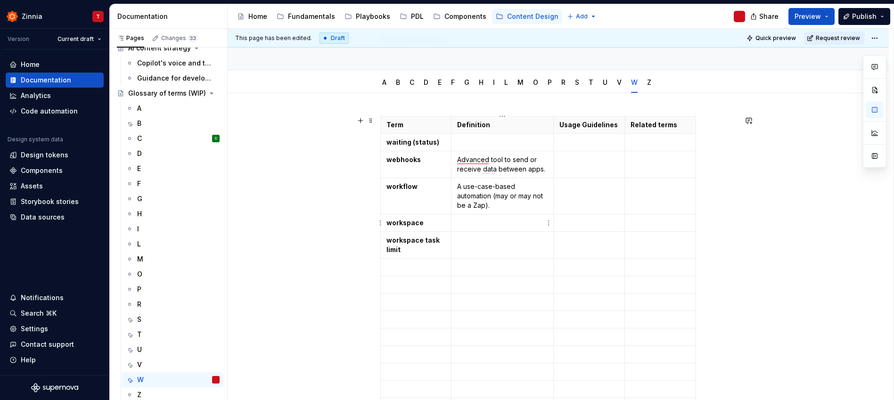
click at [471, 224] on p "To enrich screen reader interactions, please activate Accessibility in Grammarl…" at bounding box center [502, 222] width 90 height 9
click at [492, 196] on p "A use-case-based automation (may or may not be a Zap)." at bounding box center [502, 196] width 90 height 28
click at [495, 223] on p "To enrich screen reader interactions, please activate Accessibility in Grammarl…" at bounding box center [502, 222] width 90 height 9
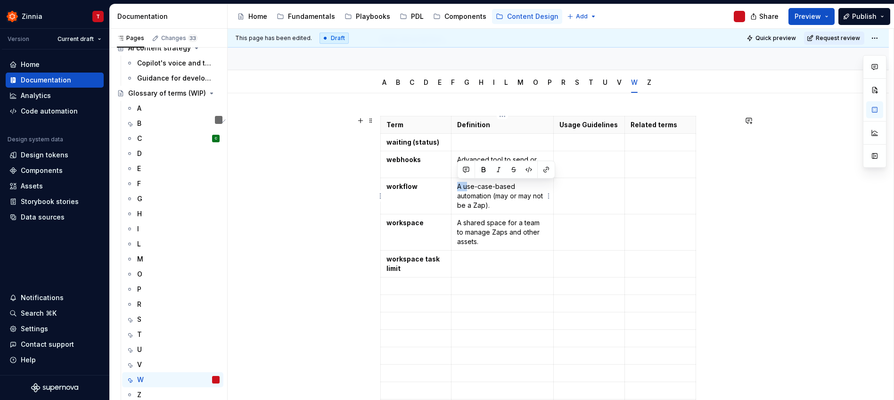
drag, startPoint x: 466, startPoint y: 188, endPoint x: 458, endPoint y: 188, distance: 8.5
click at [458, 188] on p "A use-case-based automation (may or may not be a Zap)." at bounding box center [502, 196] width 90 height 28
drag, startPoint x: 467, startPoint y: 220, endPoint x: 459, endPoint y: 220, distance: 8.5
click at [459, 220] on p "A shared space for a team to manage Zaps and other assets." at bounding box center [502, 232] width 90 height 28
click at [499, 264] on td "To enrich screen reader interactions, please activate Accessibility in Grammarl…" at bounding box center [502, 264] width 102 height 27
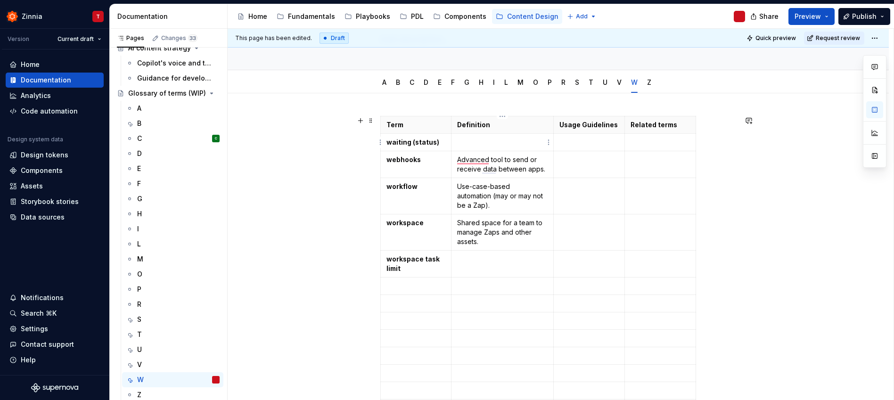
click at [492, 143] on p "To enrich screen reader interactions, please activate Accessibility in Grammarl…" at bounding box center [502, 142] width 90 height 9
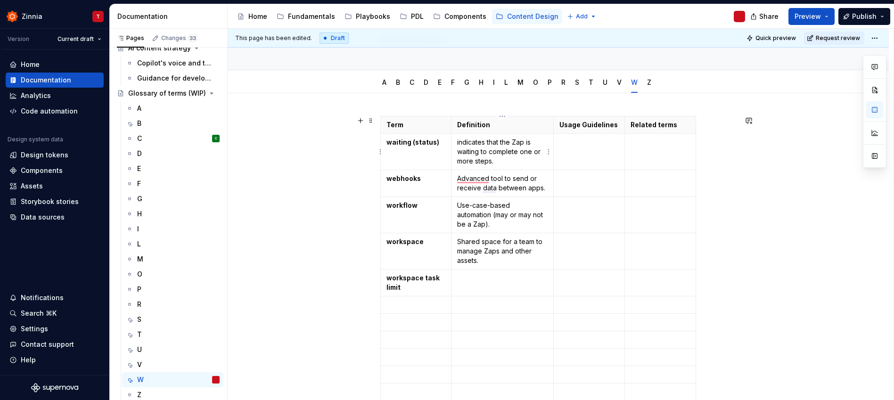
click at [459, 139] on p "indicates that the Zap is waiting to complete one or more steps." at bounding box center [502, 152] width 90 height 28
click at [525, 164] on p "Indicates that the Zap is waiting to complete one or more steps." at bounding box center [502, 152] width 90 height 28
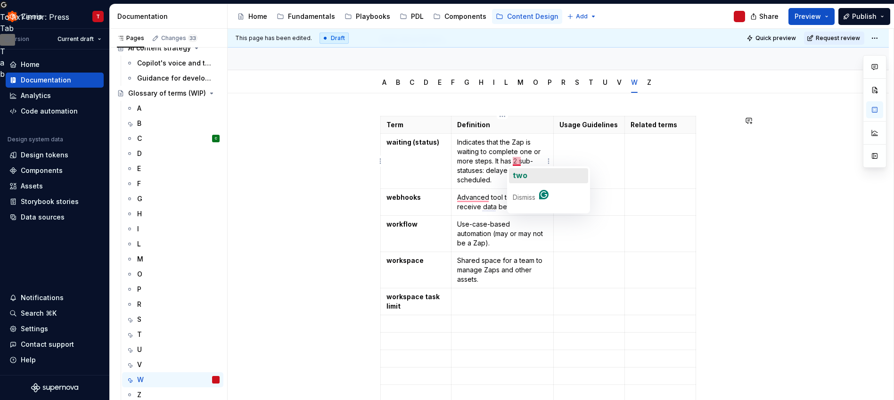
click at [518, 172] on span "two" at bounding box center [520, 175] width 15 height 9
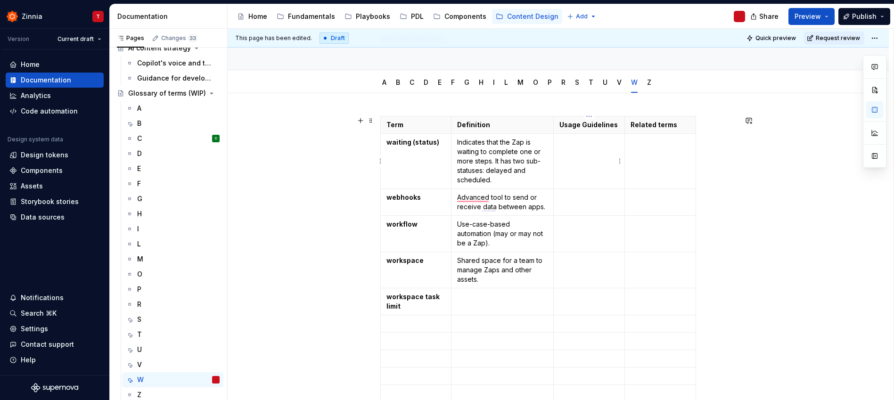
click at [582, 151] on td "To enrich screen reader interactions, please activate Accessibility in Grammarl…" at bounding box center [589, 161] width 71 height 55
click at [160, 334] on div "T" at bounding box center [178, 334] width 82 height 13
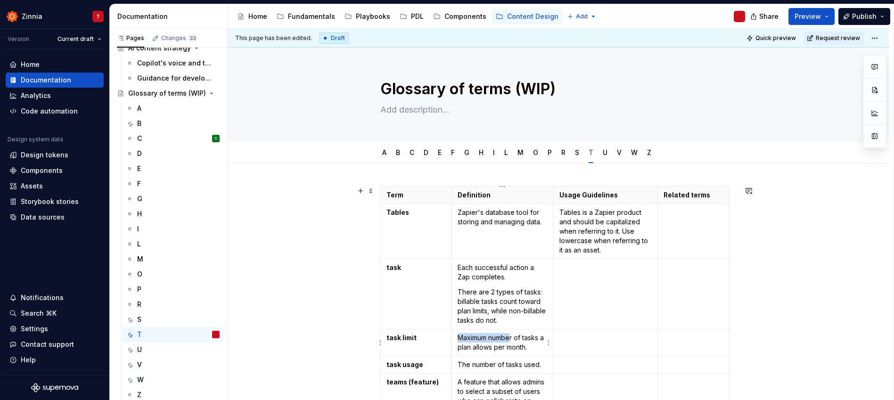
type textarea "*"
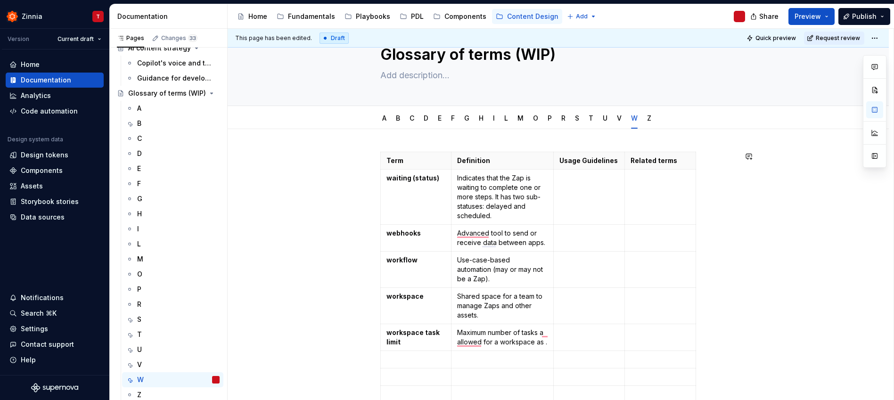
scroll to position [36, 0]
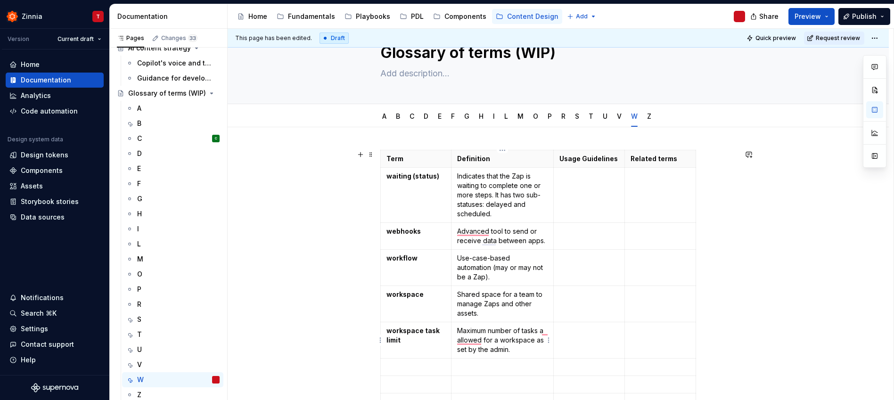
click at [532, 355] on td "Maximum number of tasks a allowed for a workspace as set by the admin." at bounding box center [502, 340] width 102 height 36
click at [517, 346] on p "Maximum number of tasks a allowed for a workspace as set by the admin." at bounding box center [502, 340] width 90 height 28
click at [472, 342] on p "Maximum number of tasks a allowed for a workspace as set by the admin." at bounding box center [502, 340] width 90 height 28
drag, startPoint x: 481, startPoint y: 341, endPoint x: 458, endPoint y: 339, distance: 22.2
click at [458, 338] on p "Maximum number of tasks a allowed for a workspace as set by the admin." at bounding box center [502, 340] width 90 height 28
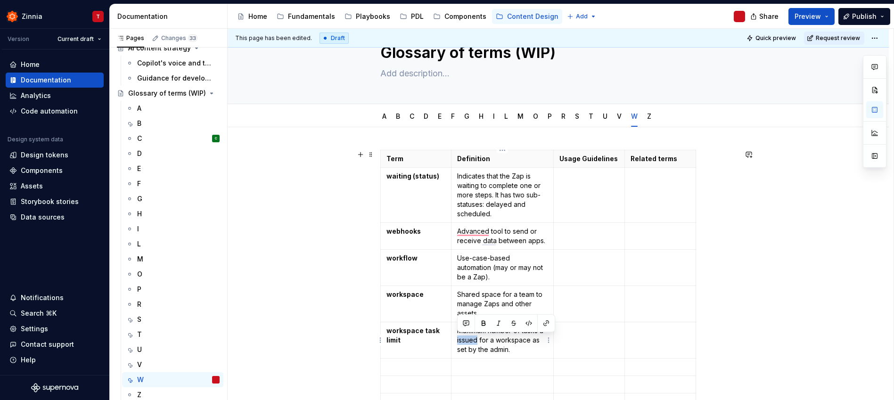
drag, startPoint x: 475, startPoint y: 341, endPoint x: 457, endPoint y: 339, distance: 18.5
click at [457, 339] on p "Maximum number of tasks a issued for a workspace as set by the admin." at bounding box center [502, 340] width 90 height 28
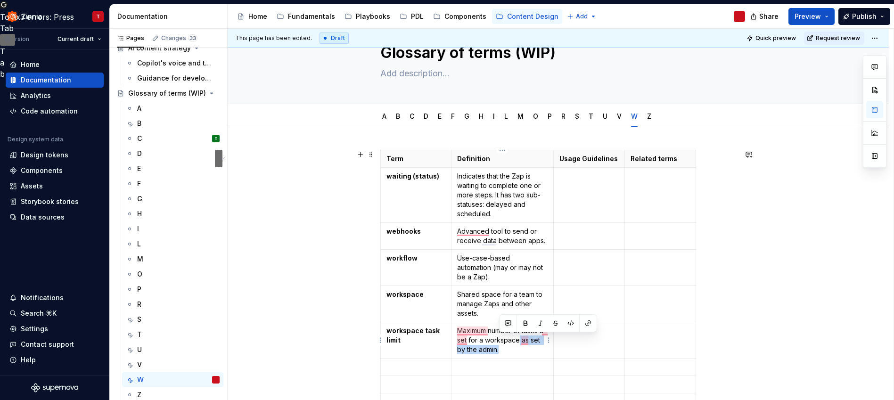
drag, startPoint x: 519, startPoint y: 342, endPoint x: 500, endPoint y: 351, distance: 21.3
click at [500, 351] on p "Maximum number of tasks a set for a workspace as set by the admin." at bounding box center [502, 340] width 90 height 28
click at [527, 342] on p "Maximum number of tasks a set for a workspace as set by the admin." at bounding box center [502, 340] width 90 height 28
drag, startPoint x: 540, startPoint y: 339, endPoint x: 519, endPoint y: 340, distance: 21.2
click at [519, 340] on p "Maximum number of tasks a set for a workspace as set by the admin." at bounding box center [502, 340] width 90 height 28
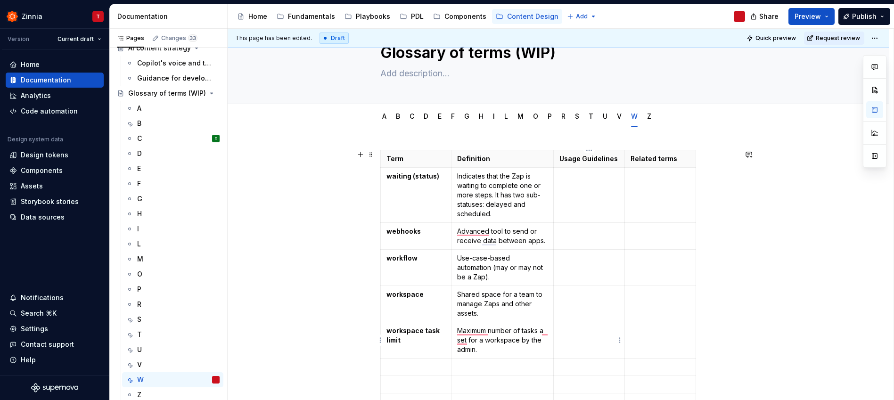
click at [598, 342] on td "To enrich screen reader interactions, please activate Accessibility in Grammarl…" at bounding box center [589, 340] width 71 height 36
click at [172, 393] on div "Z" at bounding box center [178, 394] width 82 height 13
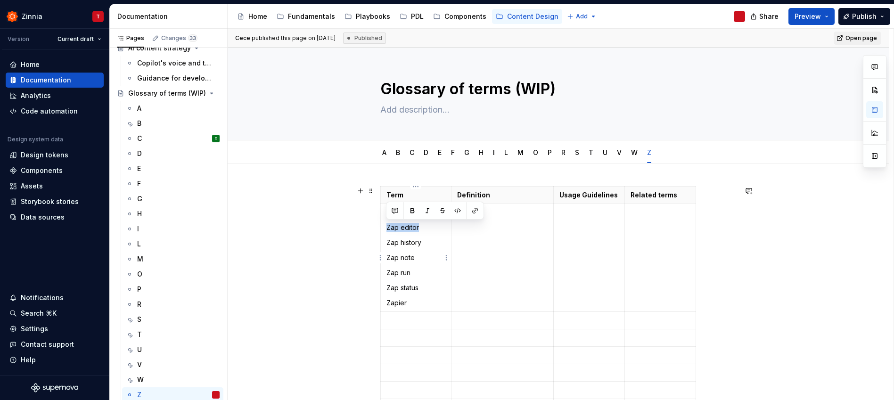
drag, startPoint x: 419, startPoint y: 228, endPoint x: 386, endPoint y: 228, distance: 33.0
click at [386, 228] on p "Zap editor" at bounding box center [415, 227] width 59 height 9
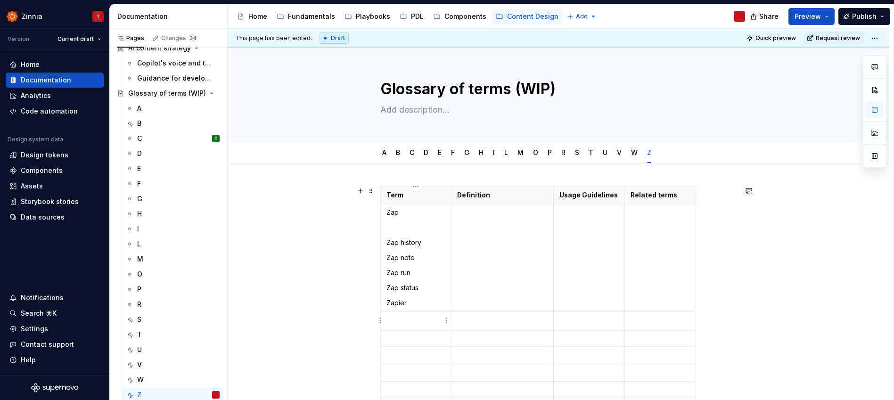
click at [428, 319] on p "To enrich screen reader interactions, please activate Accessibility in Grammarl…" at bounding box center [415, 320] width 59 height 9
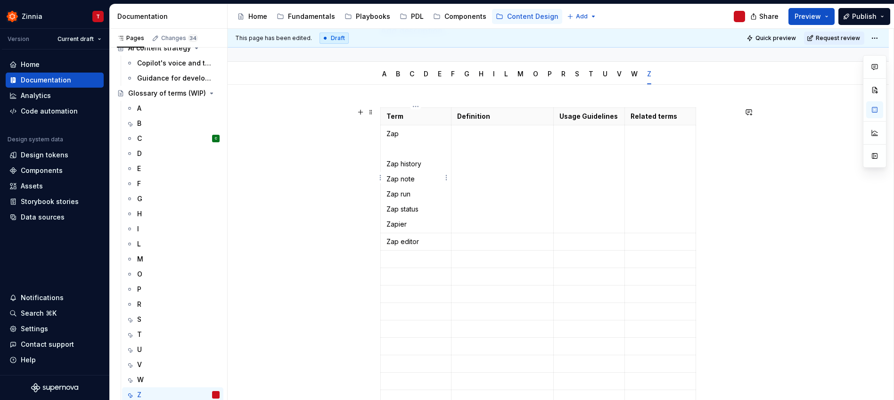
scroll to position [81, 0]
drag, startPoint x: 423, startPoint y: 163, endPoint x: 383, endPoint y: 164, distance: 40.5
click at [383, 164] on td "Zap Zap history Zap note Zap run Zap status Zapier" at bounding box center [415, 177] width 71 height 108
click at [405, 263] on td "To enrich screen reader interactions, please activate Accessibility in Grammarl…" at bounding box center [415, 257] width 71 height 17
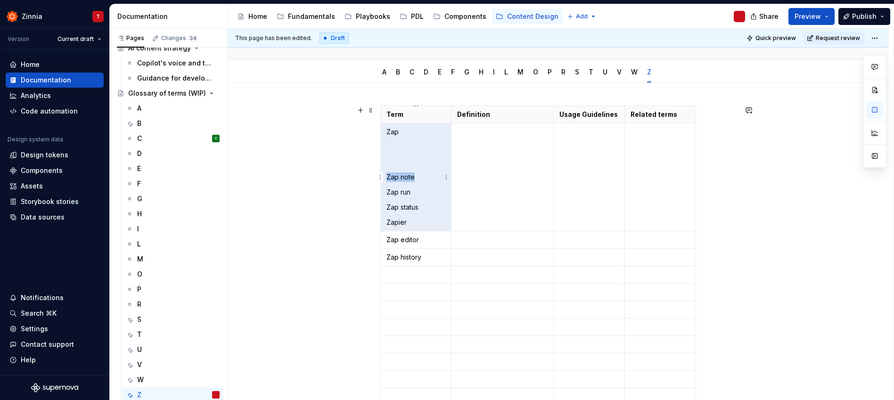
drag, startPoint x: 414, startPoint y: 178, endPoint x: 386, endPoint y: 177, distance: 27.8
click at [386, 177] on p "Zap note" at bounding box center [415, 176] width 59 height 9
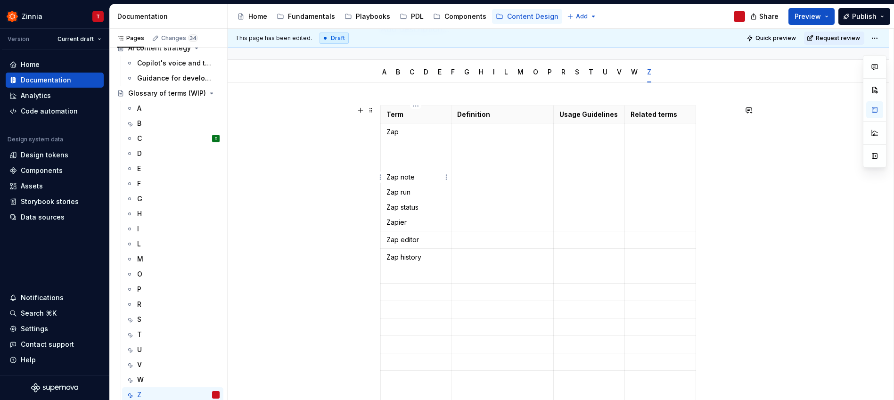
click at [425, 180] on p "Zap note" at bounding box center [415, 176] width 59 height 9
drag, startPoint x: 421, startPoint y: 178, endPoint x: 387, endPoint y: 176, distance: 34.0
click at [387, 176] on p "Zap note" at bounding box center [415, 176] width 59 height 9
click at [424, 275] on p "To enrich screen reader interactions, please activate Accessibility in Grammarl…" at bounding box center [415, 274] width 59 height 9
drag, startPoint x: 404, startPoint y: 193, endPoint x: 388, endPoint y: 194, distance: 16.0
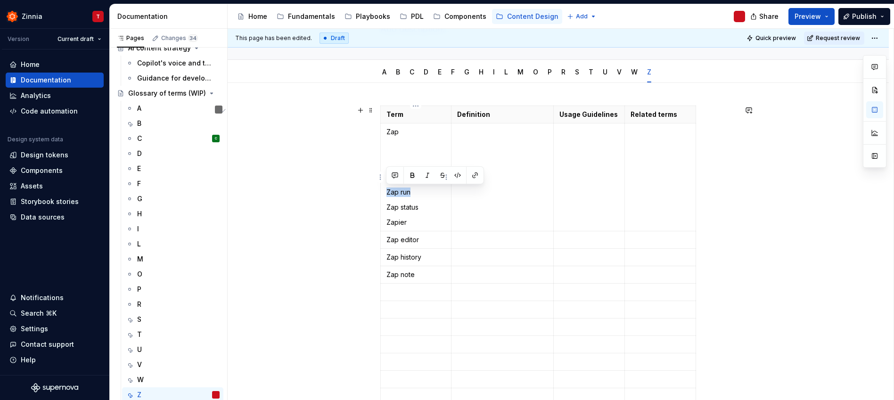
click at [388, 194] on p "Zap run" at bounding box center [415, 192] width 59 height 9
click at [411, 289] on p "To enrich screen reader interactions, please activate Accessibility in Grammarl…" at bounding box center [415, 291] width 59 height 9
drag, startPoint x: 420, startPoint y: 208, endPoint x: 386, endPoint y: 208, distance: 33.5
click at [386, 208] on p "Zap status" at bounding box center [415, 207] width 59 height 9
click at [433, 310] on p "To enrich screen reader interactions, please activate Accessibility in Grammarl…" at bounding box center [415, 309] width 59 height 9
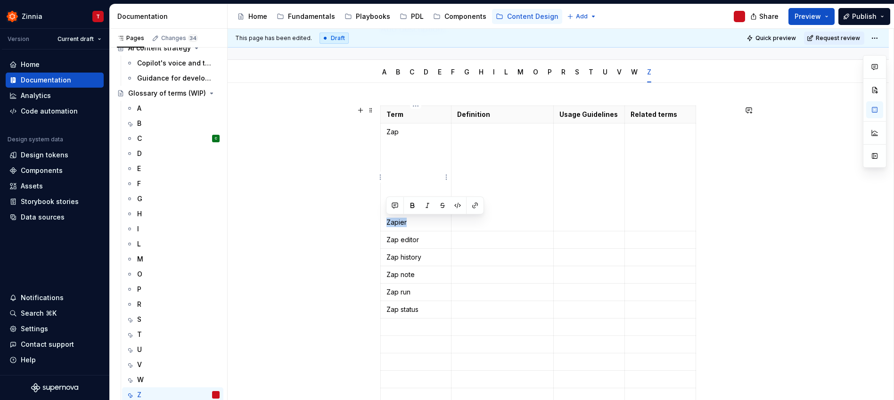
drag, startPoint x: 410, startPoint y: 225, endPoint x: 387, endPoint y: 221, distance: 23.3
click at [387, 221] on p "Zapier" at bounding box center [415, 222] width 59 height 9
click at [433, 326] on p "To enrich screen reader interactions, please activate Accessibility in Grammarl…" at bounding box center [415, 326] width 59 height 9
click at [392, 224] on p "To enrich screen reader interactions, please activate Accessibility in Grammarl…" at bounding box center [415, 222] width 59 height 9
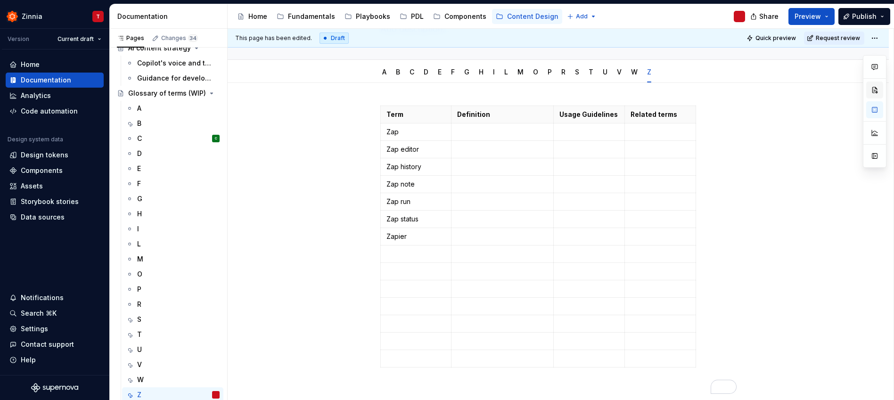
type textarea "*"
click at [469, 132] on p "To enrich screen reader interactions, please activate Accessibility in Grammarl…" at bounding box center [502, 131] width 90 height 9
paste div "To enrich screen reader interactions, please activate Accessibility in Grammarl…"
click at [513, 171] on p "To enrich screen reader interactions, please activate Accessibility in Grammarl…" at bounding box center [502, 167] width 90 height 9
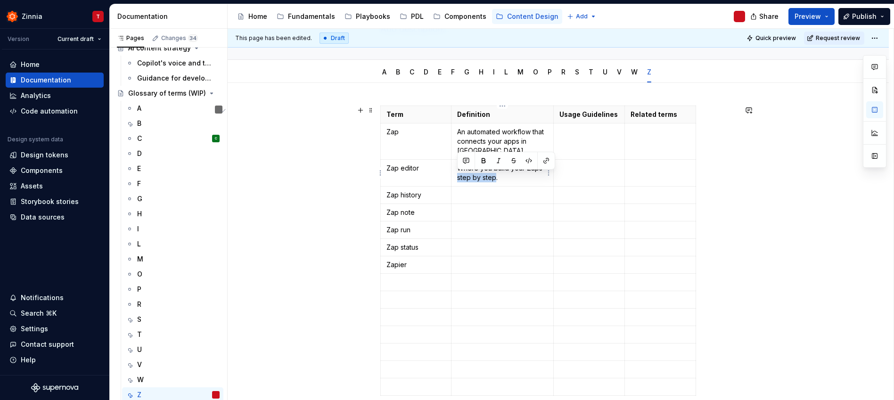
drag, startPoint x: 495, startPoint y: 180, endPoint x: 457, endPoint y: 179, distance: 37.7
click at [457, 179] on p "Where you build your Zaps step by step." at bounding box center [502, 172] width 90 height 19
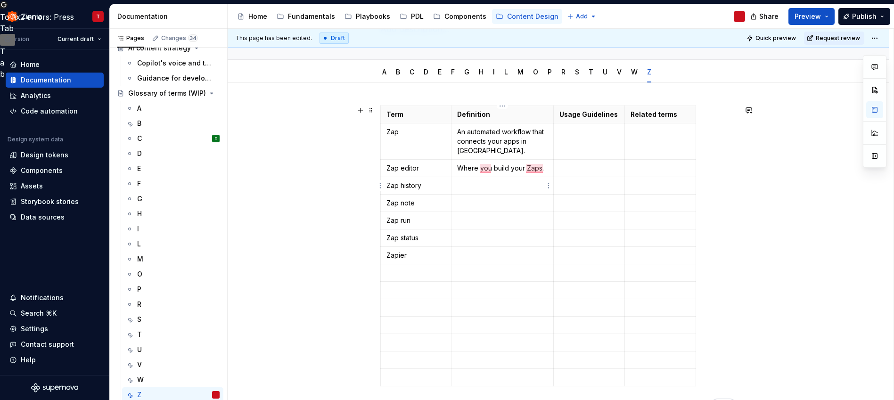
click at [474, 184] on p "To enrich screen reader interactions, please activate Accessibility in Grammarl…" at bounding box center [502, 185] width 90 height 9
click at [475, 200] on p "To enrich screen reader interactions, please activate Accessibility in Grammarl…" at bounding box center [502, 202] width 90 height 9
click at [483, 184] on p "Zap history" at bounding box center [502, 185] width 90 height 9
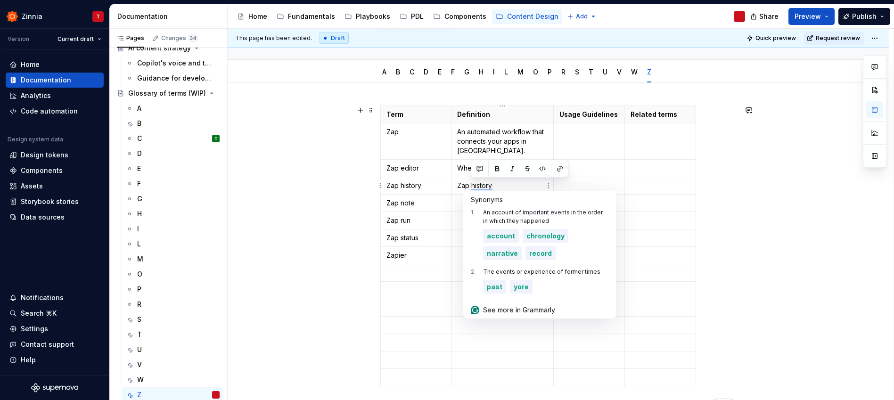
click at [483, 184] on p "Zap history" at bounding box center [502, 185] width 90 height 9
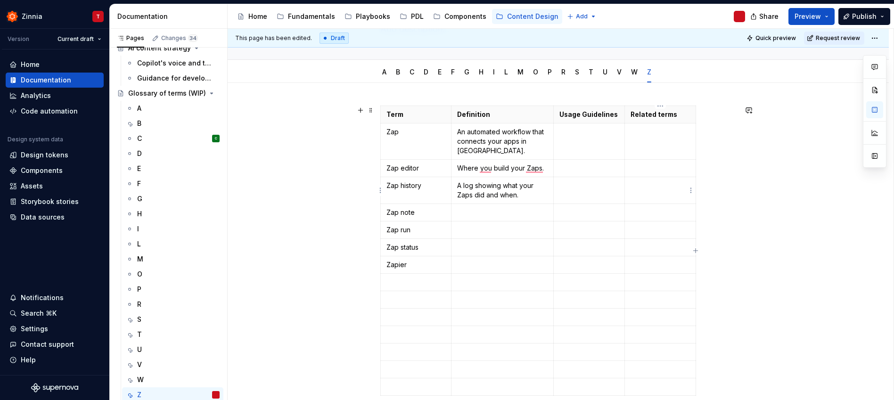
click at [667, 195] on td "To enrich screen reader interactions, please activate Accessibility in Grammarl…" at bounding box center [660, 190] width 71 height 27
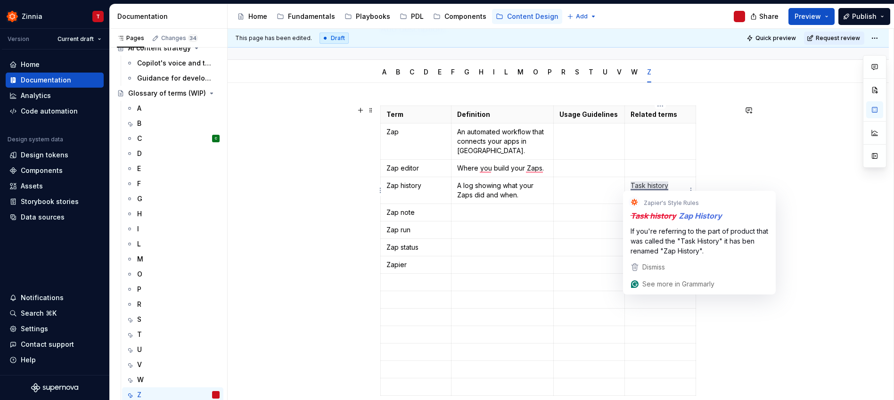
click at [634, 182] on p "Task history" at bounding box center [659, 185] width 59 height 9
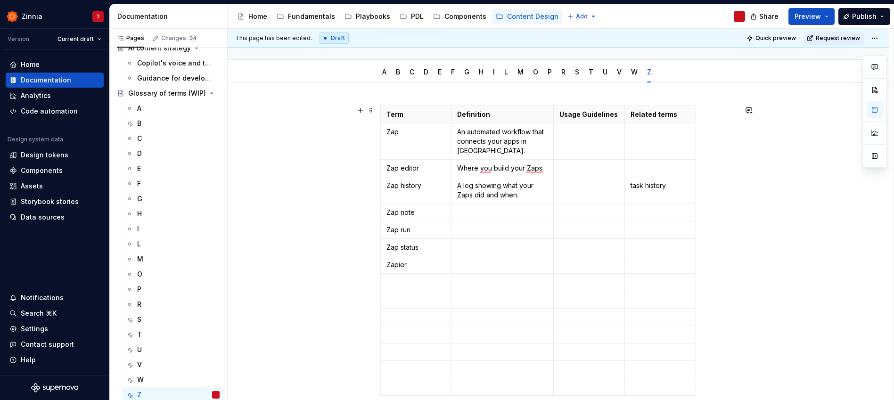
click at [745, 204] on div "Term Definition Usage Guidelines Related terms Zap An automated workflow that c…" at bounding box center [558, 318] width 661 height 471
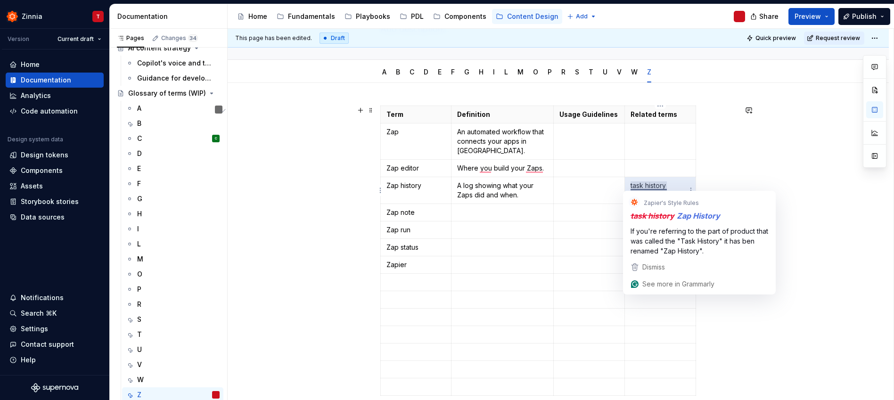
drag, startPoint x: 673, startPoint y: 185, endPoint x: 634, endPoint y: 185, distance: 39.1
click at [634, 185] on p "task history" at bounding box center [659, 185] width 59 height 9
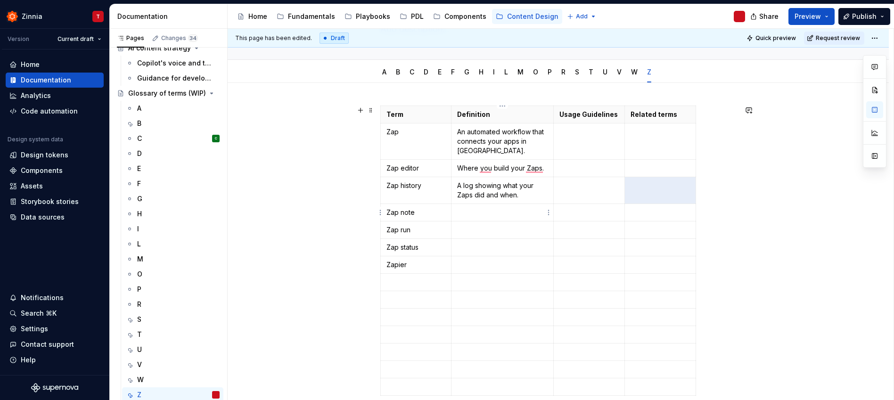
click at [498, 217] on p "To enrich screen reader interactions, please activate Accessibility in Grammarl…" at bounding box center [502, 212] width 90 height 9
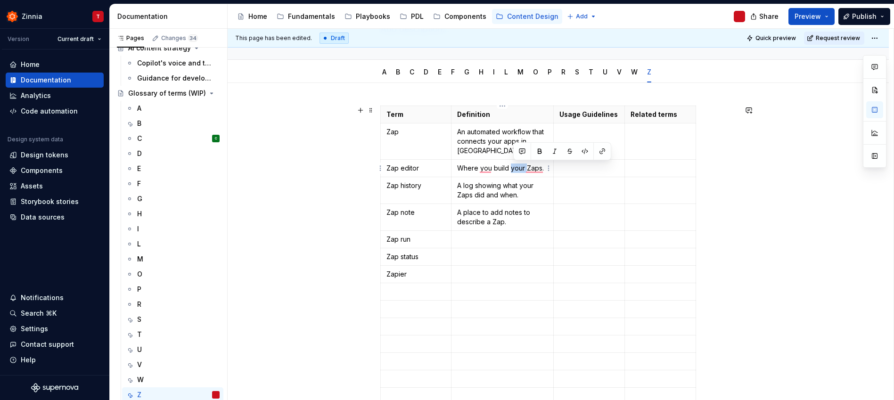
drag, startPoint x: 525, startPoint y: 168, endPoint x: 511, endPoint y: 167, distance: 13.7
click at [511, 167] on p "Where you build your Zaps." at bounding box center [502, 167] width 90 height 9
click at [484, 240] on p "To enrich screen reader interactions, please activate Accessibility in Grammarl…" at bounding box center [502, 239] width 90 height 9
click at [479, 278] on p "To enrich screen reader interactions, please activate Accessibility in Grammarl…" at bounding box center [502, 275] width 90 height 9
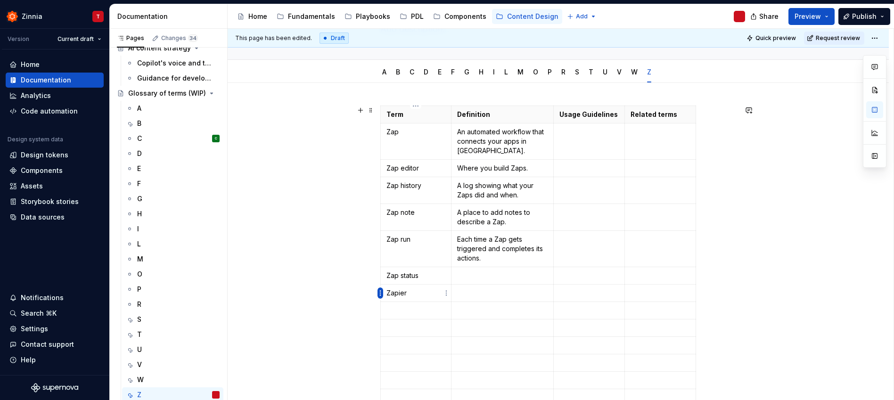
click at [381, 295] on html "Zinnia T Version Current draft Home Documentation Analytics Code automation Des…" at bounding box center [447, 200] width 894 height 400
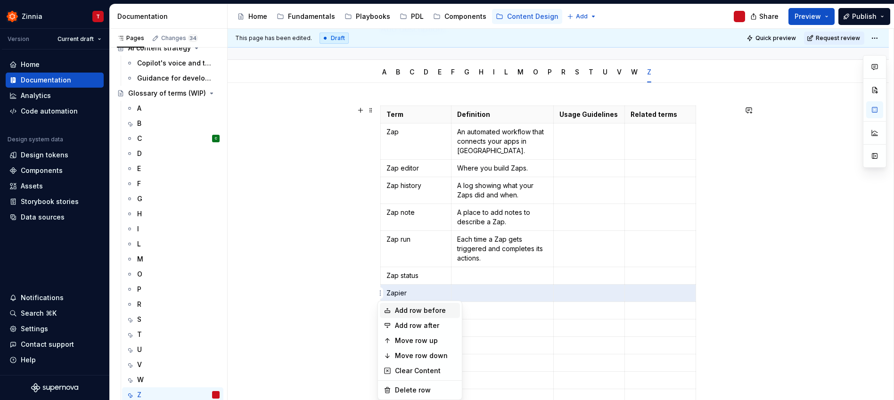
click at [422, 312] on div "Add row before" at bounding box center [425, 310] width 61 height 9
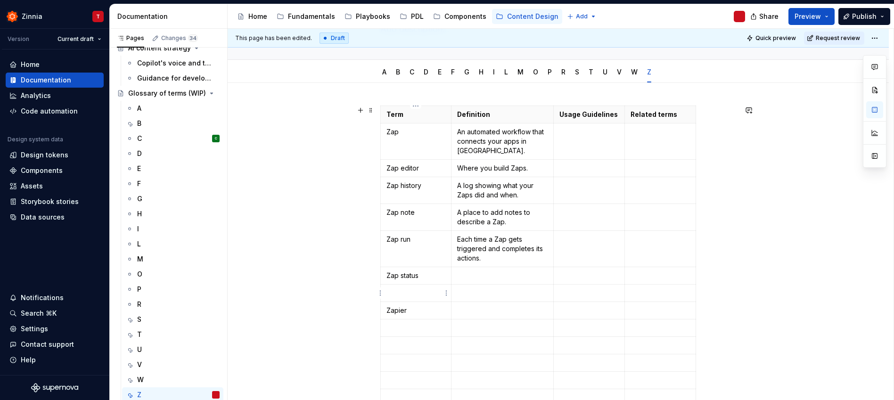
click at [416, 296] on p "To enrich screen reader interactions, please activate Accessibility in Grammarl…" at bounding box center [415, 292] width 59 height 9
click at [471, 294] on p "To enrich screen reader interactions, please activate Accessibility in Grammarl…" at bounding box center [502, 292] width 90 height 9
click at [518, 278] on p "To enrich screen reader interactions, please activate Accessibility in Grammarl…" at bounding box center [502, 275] width 90 height 9
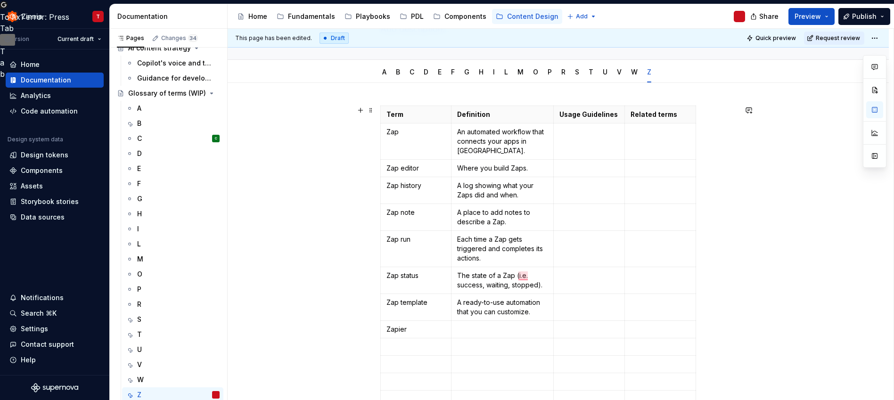
click at [499, 329] on p "To enrich screen reader interactions, please activate Accessibility in Grammarl…" at bounding box center [502, 329] width 90 height 9
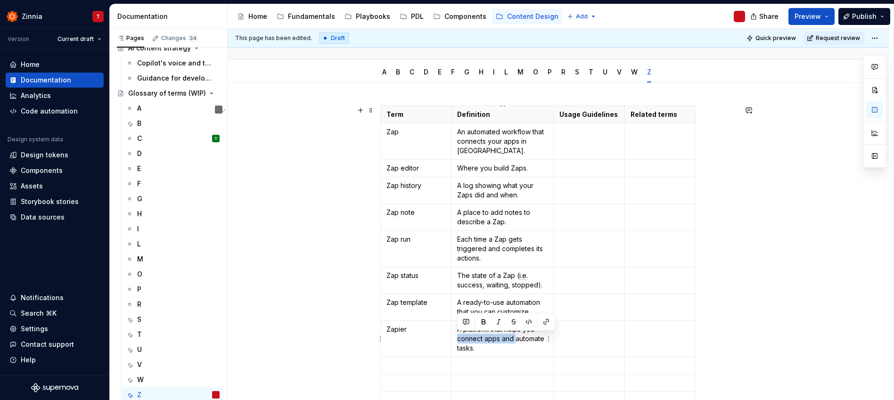
drag, startPoint x: 515, startPoint y: 340, endPoint x: 460, endPoint y: 338, distance: 54.7
click at [458, 340] on p "A platform that helps you connect apps and automate tasks." at bounding box center [502, 339] width 90 height 28
drag, startPoint x: 489, startPoint y: 337, endPoint x: 540, endPoint y: 338, distance: 50.9
click at [489, 337] on p "A platform that helps you automate tasks." at bounding box center [502, 334] width 90 height 19
click at [417, 351] on td "To enrich screen reader interactions, please activate Accessibility in Grammarl…" at bounding box center [415, 356] width 71 height 17
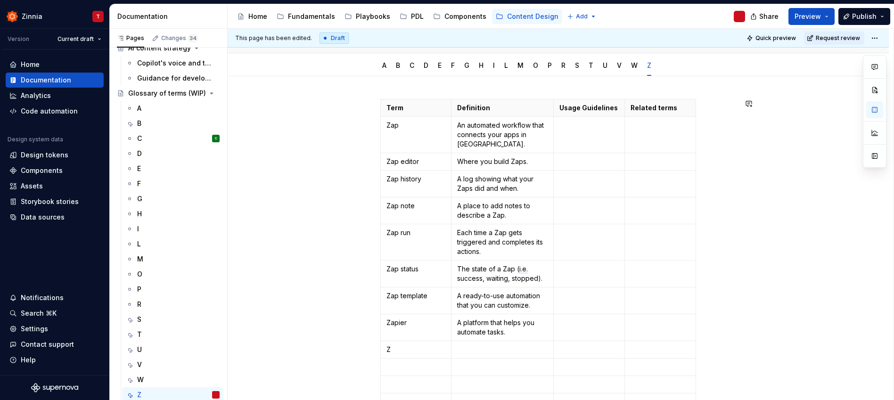
scroll to position [87, 0]
click at [495, 347] on p "To enrich screen reader interactions, please activate Accessibility in Grammarl…" at bounding box center [502, 349] width 90 height 9
click at [408, 351] on p "Zapier Platform" at bounding box center [415, 349] width 59 height 9
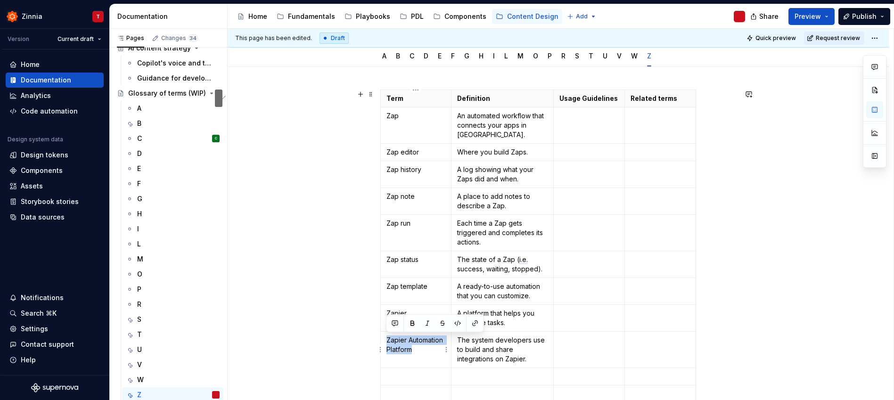
drag, startPoint x: 423, startPoint y: 350, endPoint x: 386, endPoint y: 339, distance: 38.3
click at [386, 339] on p "Zapier Automation Platform" at bounding box center [415, 344] width 59 height 19
click at [431, 316] on p "Zapier" at bounding box center [415, 313] width 59 height 9
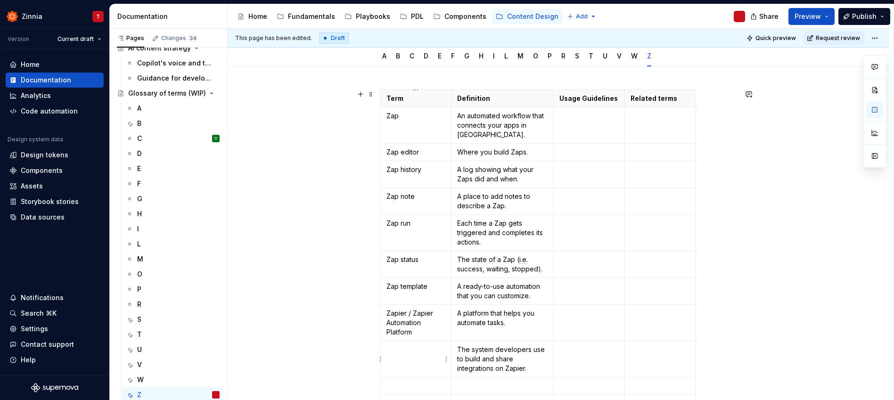
click at [412, 357] on td "To enrich screen reader interactions, please activate Accessibility in Grammarl…" at bounding box center [415, 359] width 71 height 36
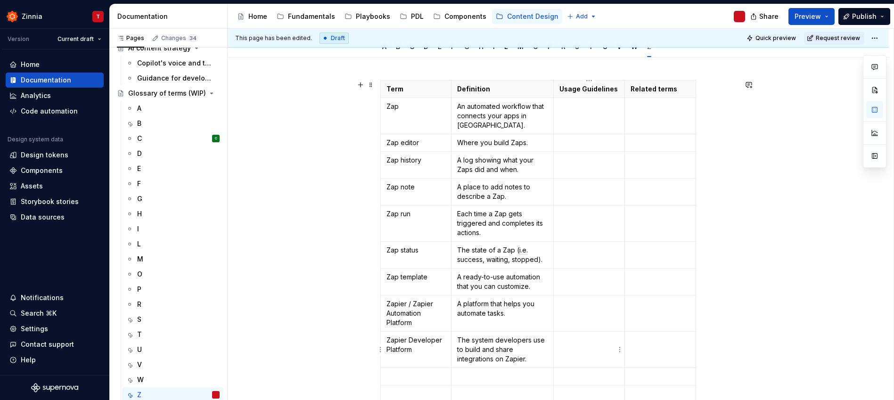
click at [580, 359] on td "To enrich screen reader interactions, please activate Accessibility in Grammarl…" at bounding box center [589, 350] width 71 height 36
click at [277, 302] on div "Term Definition Usage Guidelines Related terms Zap An automated workflow that c…" at bounding box center [558, 343] width 661 height 573
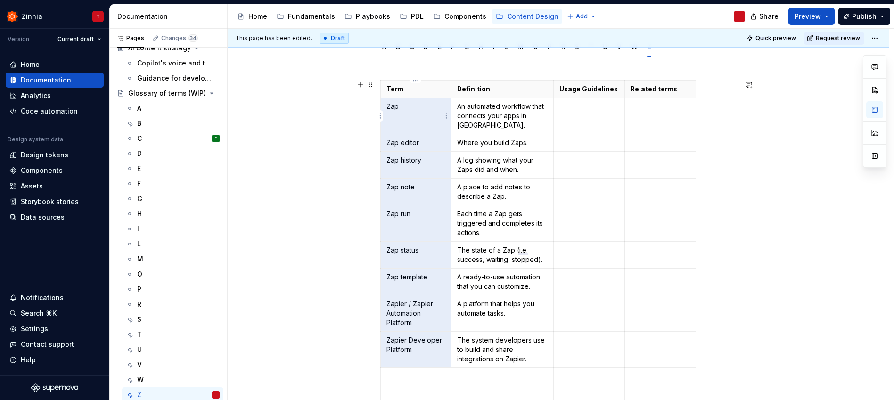
drag, startPoint x: 418, startPoint y: 349, endPoint x: 388, endPoint y: 117, distance: 233.3
click at [388, 117] on tbody "Term Definition Usage Guidelines Related terms Zap An automated workflow that c…" at bounding box center [538, 277] width 316 height 392
click at [325, 284] on div "Term Definition Usage Guidelines Related terms Zap An automated workflow that c…" at bounding box center [558, 343] width 661 height 573
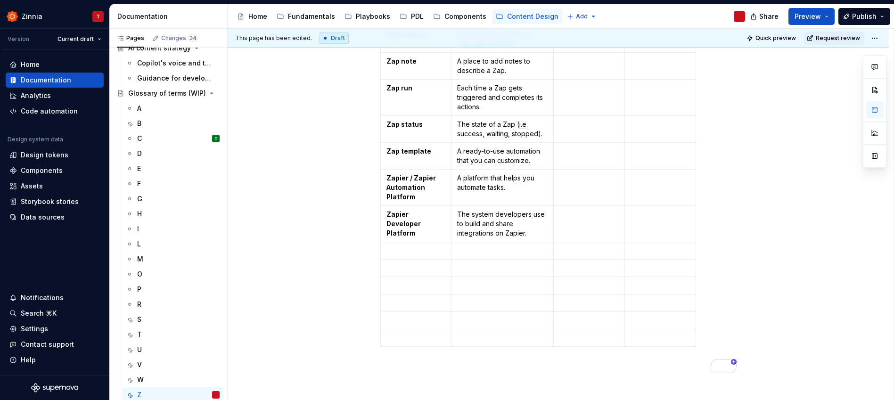
scroll to position [310, 0]
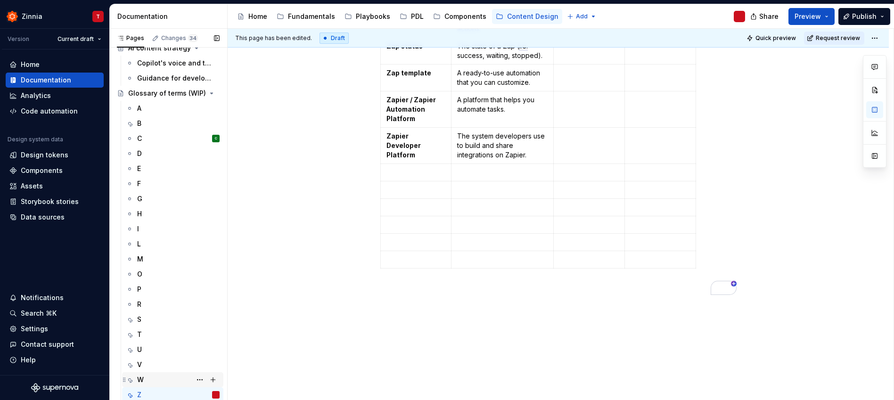
click at [176, 376] on div "W" at bounding box center [178, 379] width 82 height 13
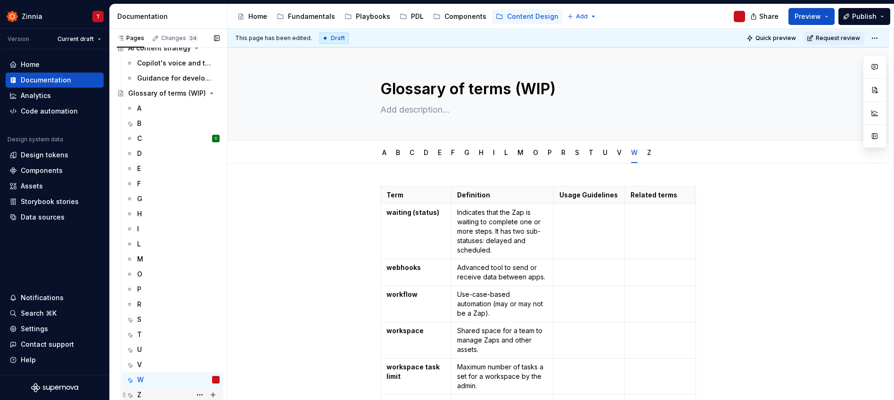
click at [161, 393] on div "Z" at bounding box center [178, 394] width 82 height 13
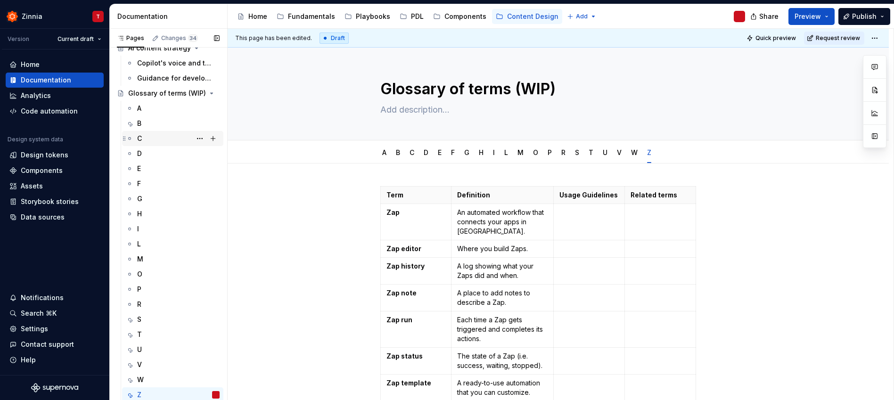
click at [152, 138] on div "C C" at bounding box center [178, 138] width 82 height 13
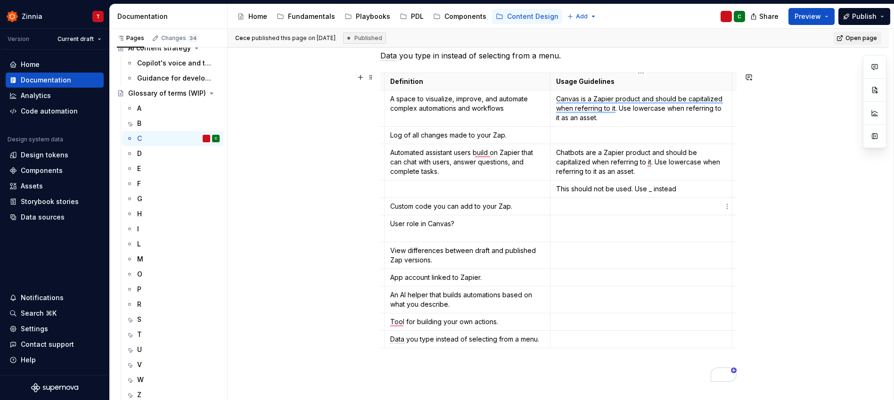
scroll to position [136, 0]
click at [648, 192] on p "This should not be used. Use _ instead" at bounding box center [641, 188] width 170 height 9
type textarea "*"
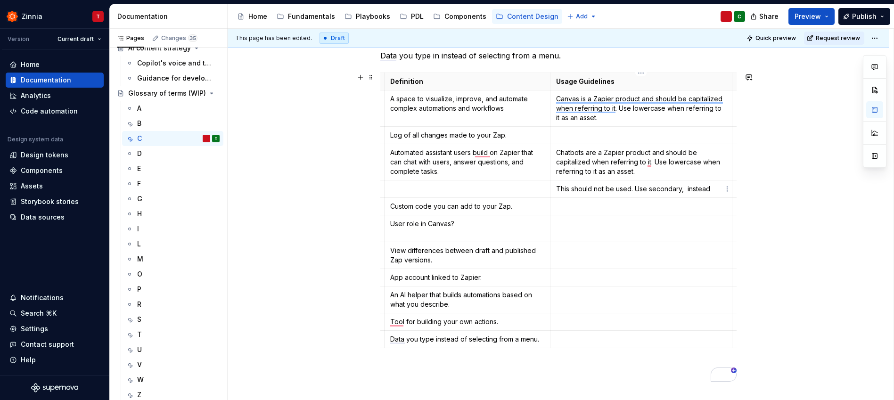
click at [648, 189] on p "This should not be used. Use secondary, instead" at bounding box center [641, 188] width 170 height 9
drag, startPoint x: 648, startPoint y: 189, endPoint x: 711, endPoint y: 188, distance: 62.2
click at [711, 188] on p "This should not be used. Use secondary, instead" at bounding box center [641, 188] width 170 height 9
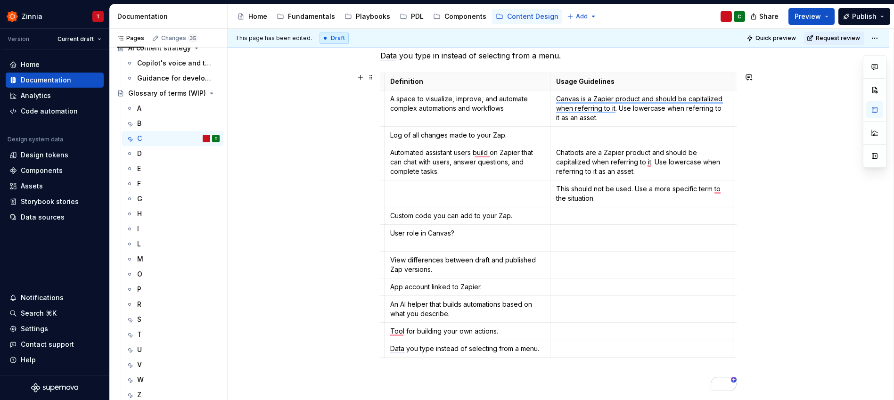
scroll to position [0, 0]
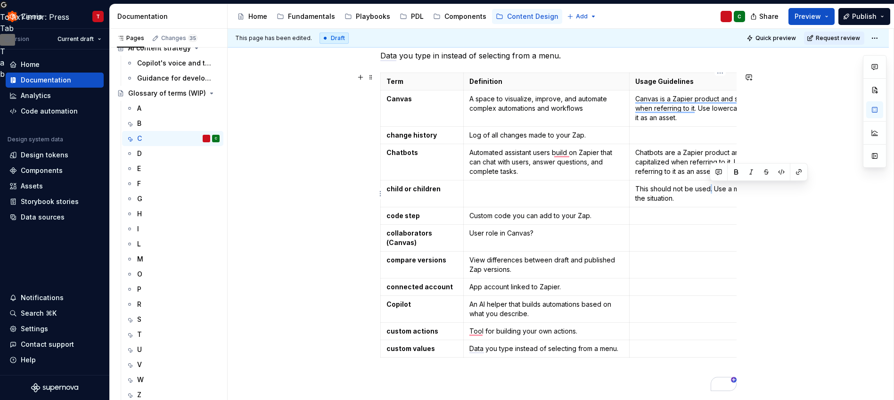
click at [712, 192] on p "This should not be used. Use a more specific term to the situation." at bounding box center [720, 193] width 170 height 19
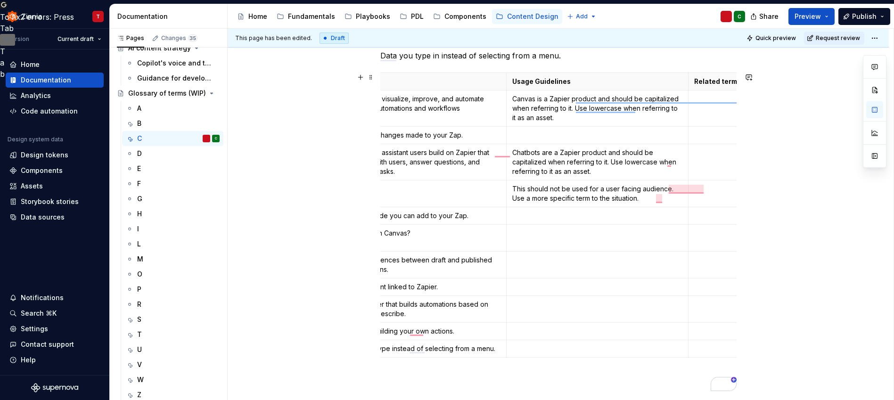
scroll to position [0, 143]
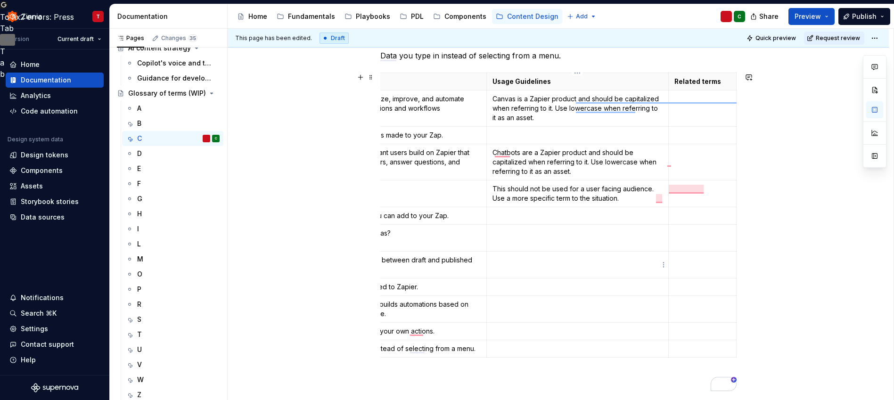
click at [577, 252] on td "To enrich screen reader interactions, please activate Accessibility in Grammarl…" at bounding box center [577, 265] width 182 height 27
click at [625, 198] on p "This should not be used for a user-facing audience. Use a more specific term to…" at bounding box center [577, 193] width 170 height 19
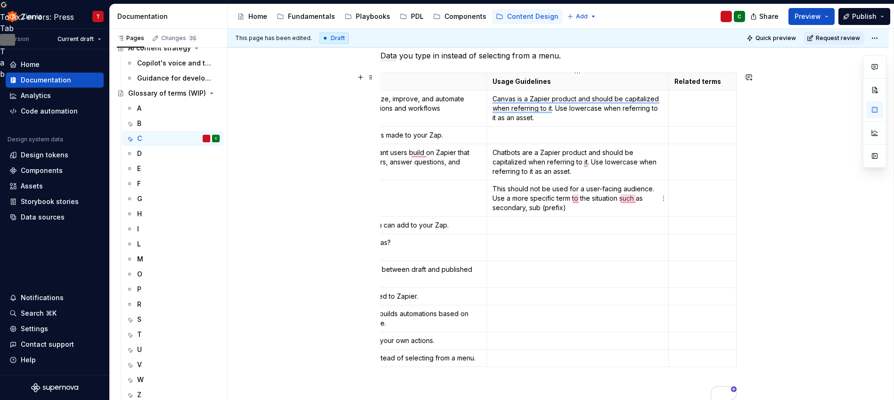
click at [565, 209] on p "This should not be used for a user-facing audience. Use a more specific term to…" at bounding box center [577, 198] width 170 height 28
click at [578, 210] on span "for" at bounding box center [577, 212] width 11 height 9
click at [633, 212] on span "such" at bounding box center [636, 212] width 17 height 9
click at [580, 208] on p "This should not be used for a user-facing audience. Use a more specific term fo…" at bounding box center [577, 198] width 170 height 28
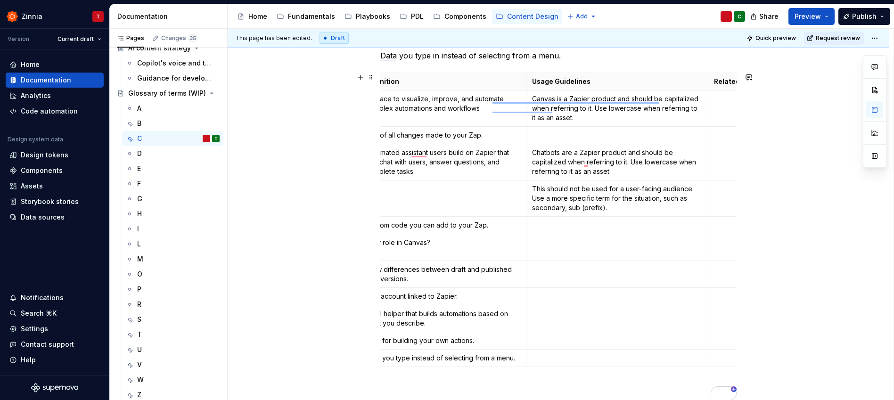
scroll to position [0, 0]
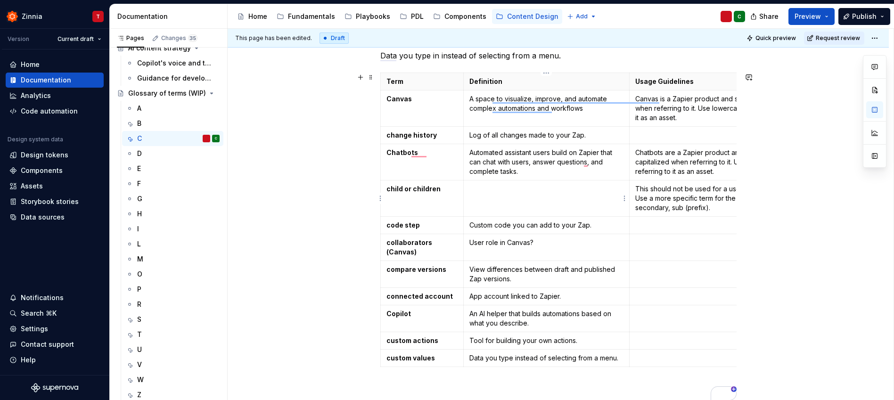
click at [538, 195] on td "To enrich screen reader interactions, please activate Accessibility in Grammarl…" at bounding box center [547, 198] width 166 height 36
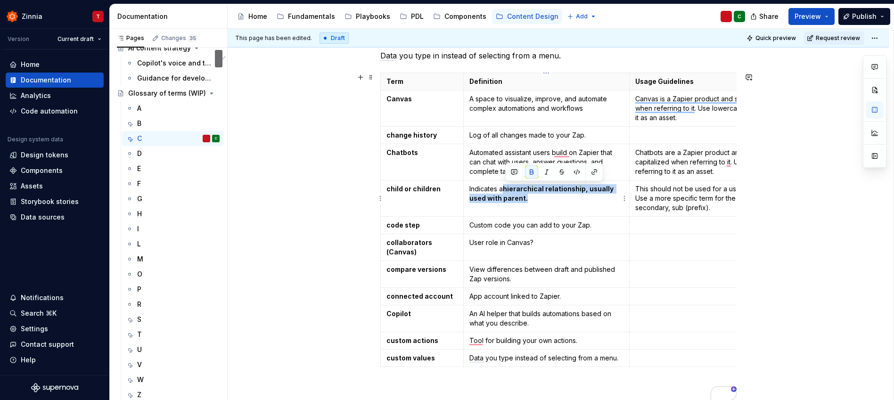
drag, startPoint x: 547, startPoint y: 202, endPoint x: 505, endPoint y: 189, distance: 44.6
click at [505, 189] on p "Indicates a hierarchical relationship, usually used with parent." at bounding box center [546, 193] width 154 height 19
click at [531, 174] on button "button" at bounding box center [531, 171] width 13 height 13
click at [558, 208] on td "Indicates a hierarchical relationship, usually used with parent." at bounding box center [547, 198] width 166 height 36
click at [548, 244] on p "User role in Canvas?" at bounding box center [546, 242] width 154 height 9
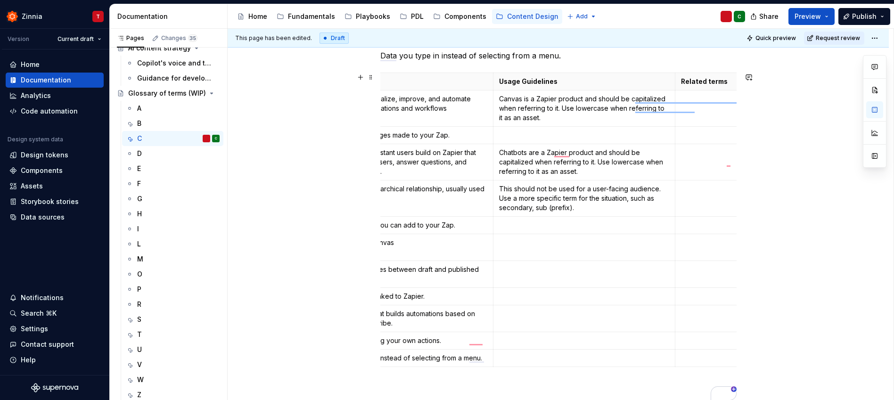
scroll to position [0, 143]
click at [598, 332] on td "To enrich screen reader interactions, please activate Accessibility in Grammarl…" at bounding box center [577, 340] width 182 height 17
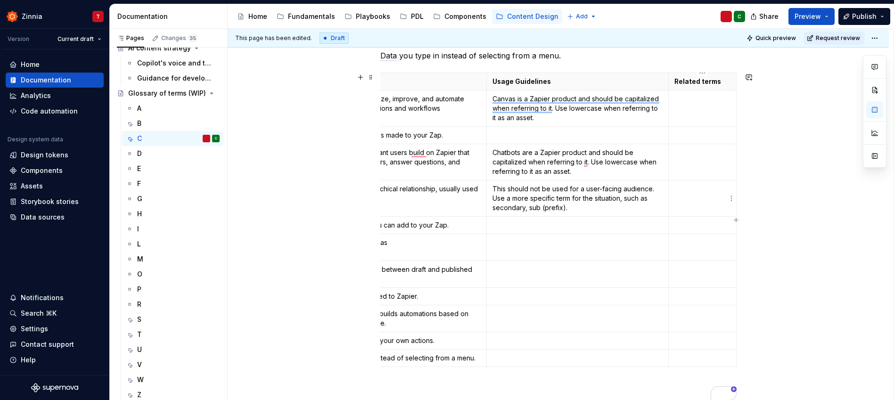
click at [680, 200] on td "To enrich screen reader interactions, please activate Accessibility in Grammarl…" at bounding box center [702, 198] width 68 height 36
click at [299, 346] on div "Data you type in instead of selecting from a menu. Term Definition Usage Guidel…" at bounding box center [558, 276] width 661 height 498
click at [147, 287] on div "P" at bounding box center [178, 289] width 82 height 13
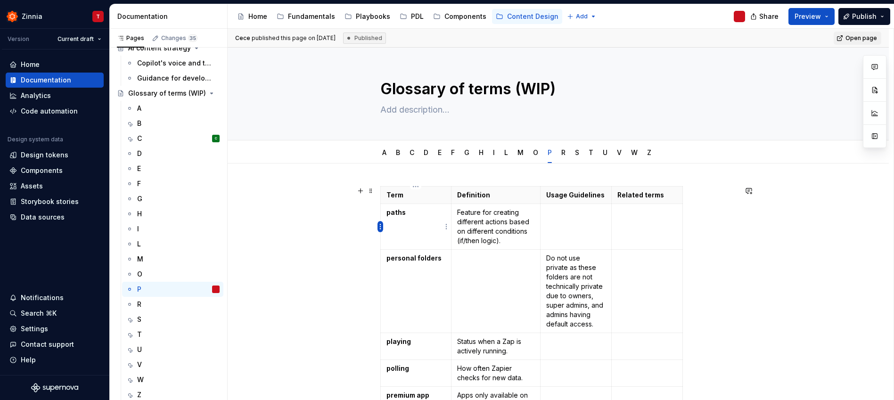
click at [381, 228] on html "Zinnia T Version Current draft Home Documentation Analytics Code automation Des…" at bounding box center [447, 200] width 894 height 400
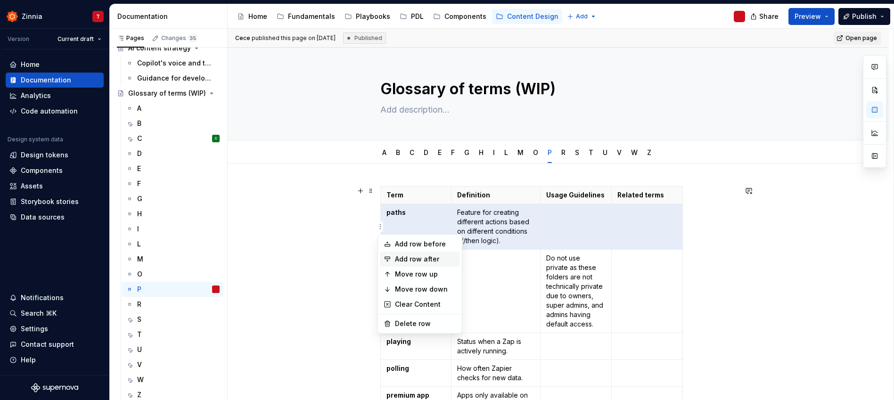
click at [403, 260] on div "Add row after" at bounding box center [425, 258] width 61 height 9
type textarea "*"
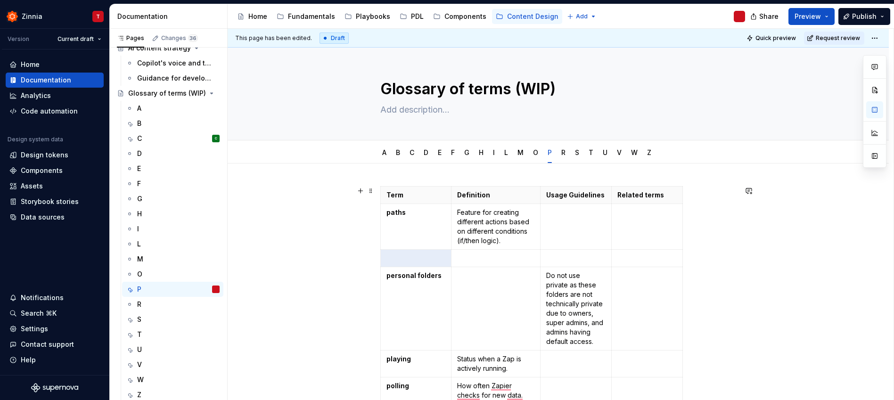
scroll to position [2, 0]
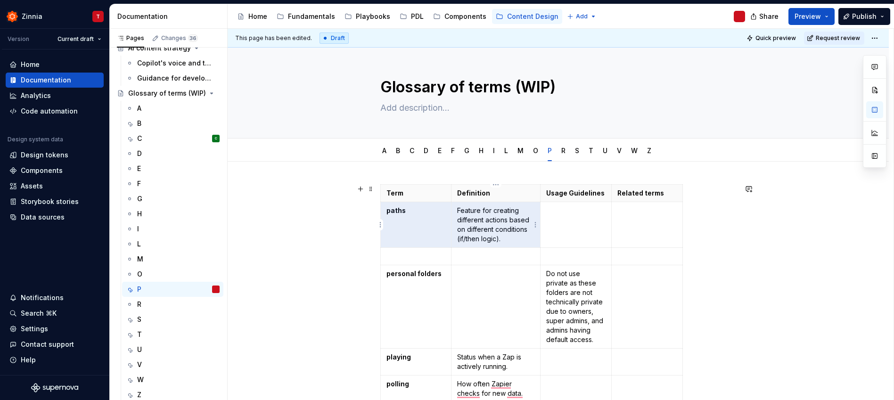
drag, startPoint x: 387, startPoint y: 208, endPoint x: 500, endPoint y: 220, distance: 114.2
click at [500, 220] on tr "paths Feature for creating different actions based on different conditions (if/…" at bounding box center [531, 225] width 302 height 46
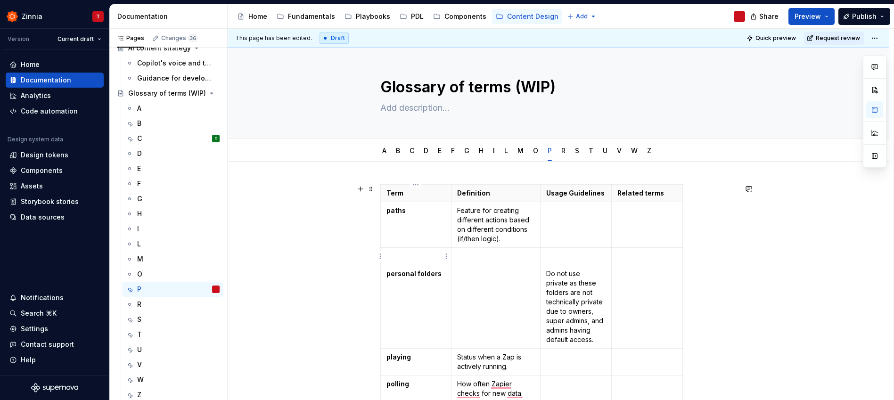
click at [417, 252] on p "To enrich screen reader interactions, please activate Accessibility in Grammarl…" at bounding box center [415, 256] width 59 height 9
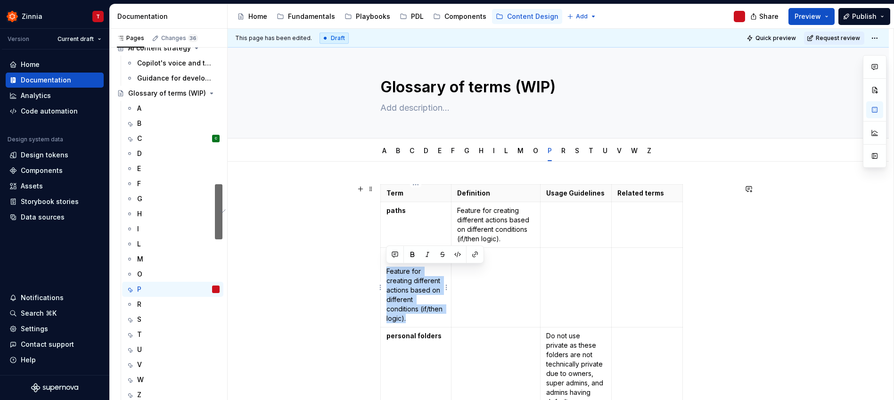
drag, startPoint x: 415, startPoint y: 317, endPoint x: 386, endPoint y: 273, distance: 52.1
click at [386, 273] on p "Feature for creating different actions based on different conditions (if/then l…" at bounding box center [415, 295] width 59 height 57
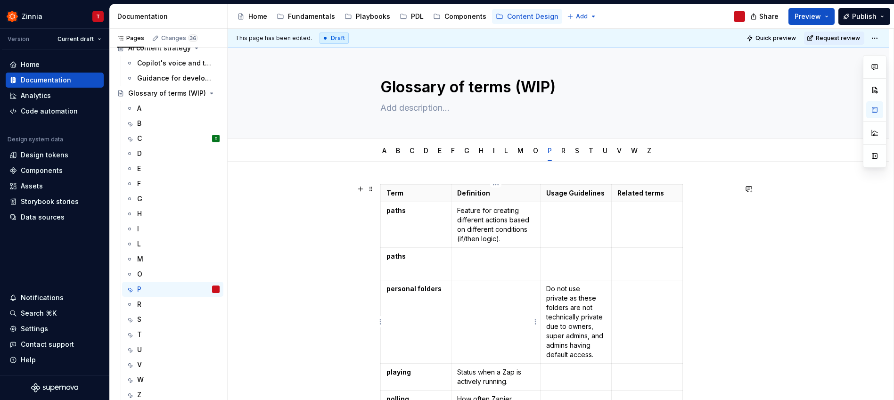
click at [481, 284] on p "To enrich screen reader interactions, please activate Accessibility in Grammarl…" at bounding box center [495, 288] width 77 height 9
click at [478, 254] on p "To enrich screen reader interactions, please activate Accessibility in Grammarl…" at bounding box center [495, 256] width 77 height 9
paste div "To enrich screen reader interactions, please activate Accessibility in Grammarl…"
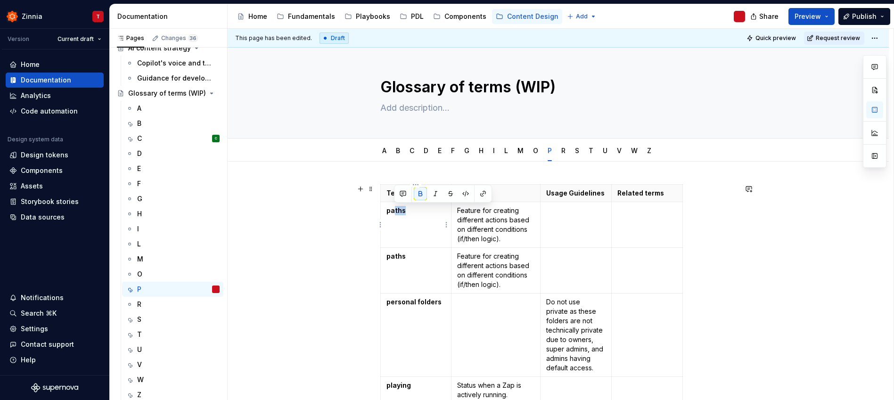
drag, startPoint x: 420, startPoint y: 212, endPoint x: 395, endPoint y: 211, distance: 25.5
click at [395, 211] on p "paths" at bounding box center [415, 210] width 59 height 9
click at [591, 222] on td "To enrich screen reader interactions, please activate Accessibility in Grammarl…" at bounding box center [575, 225] width 71 height 46
click at [507, 224] on p "Feature for creating different actions based on different conditions (if/then l…" at bounding box center [495, 225] width 77 height 38
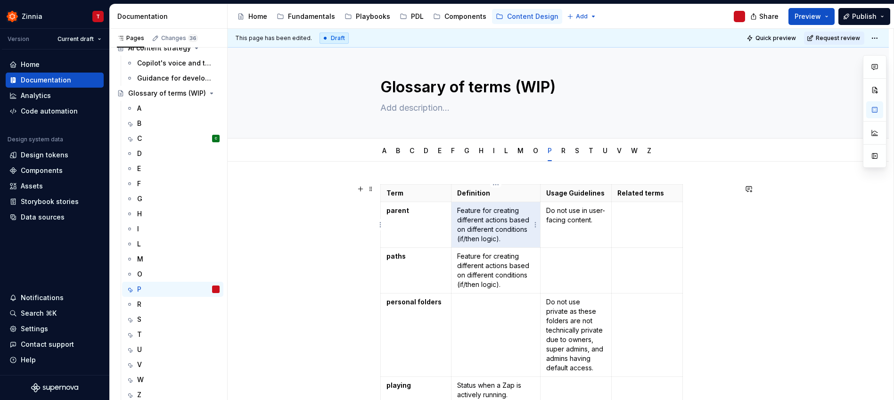
drag, startPoint x: 506, startPoint y: 238, endPoint x: 458, endPoint y: 209, distance: 55.4
click at [458, 209] on p "Feature for creating different actions based on different conditions (if/then l…" at bounding box center [495, 225] width 77 height 38
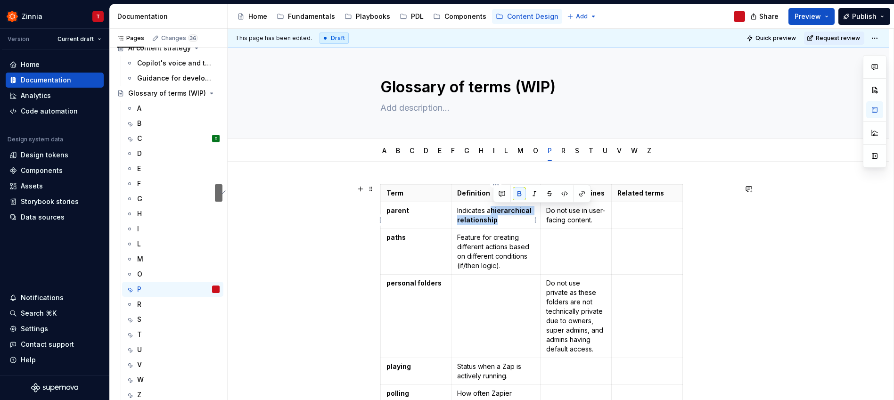
drag, startPoint x: 503, startPoint y: 219, endPoint x: 494, endPoint y: 211, distance: 11.7
click at [494, 211] on p "Indicates a hierarchical relationship" at bounding box center [495, 215] width 77 height 19
click at [520, 193] on button "button" at bounding box center [519, 193] width 13 height 13
click at [501, 225] on td "Indicates a hierarchical relationship" at bounding box center [495, 215] width 89 height 27
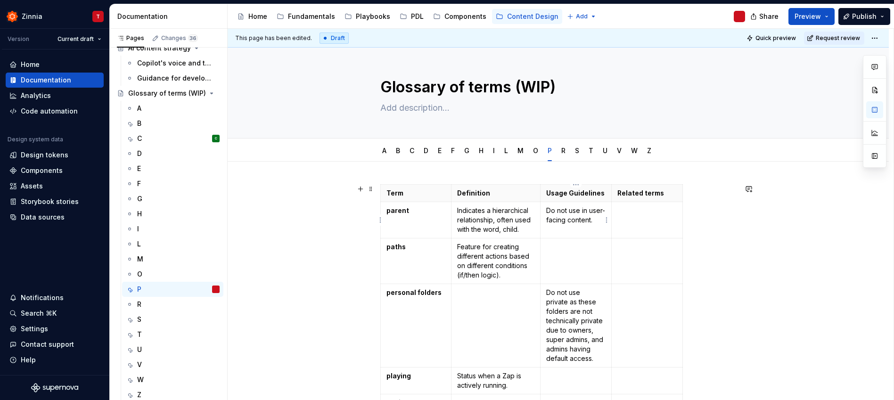
click at [556, 221] on p "Do not use in user-facing content." at bounding box center [575, 215] width 59 height 19
drag, startPoint x: 585, startPoint y: 238, endPoint x: 591, endPoint y: 231, distance: 9.7
click at [585, 238] on td "To enrich screen reader interactions, please activate Accessibility in Grammarl…" at bounding box center [575, 261] width 71 height 46
click at [591, 225] on p "Do not use in user-facing content." at bounding box center [575, 215] width 59 height 19
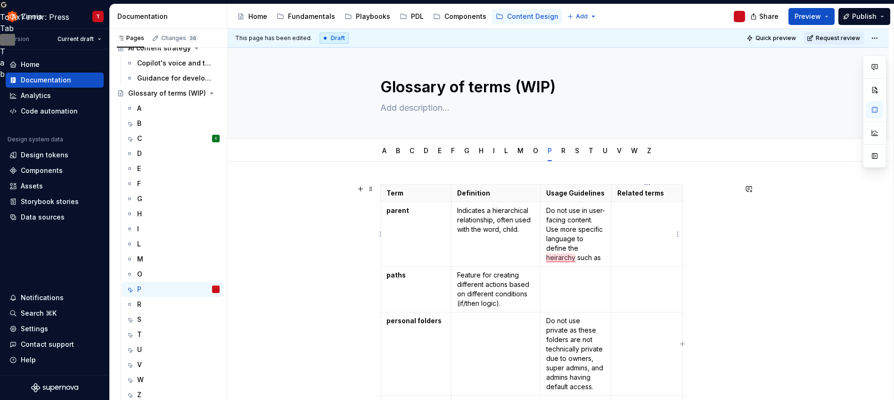
click at [645, 212] on p "To enrich screen reader interactions, please activate Accessibility in Grammarl…" at bounding box center [646, 210] width 59 height 9
click at [601, 259] on p "Do not use in user-facing content. Use more specific language to define the hei…" at bounding box center [575, 234] width 59 height 57
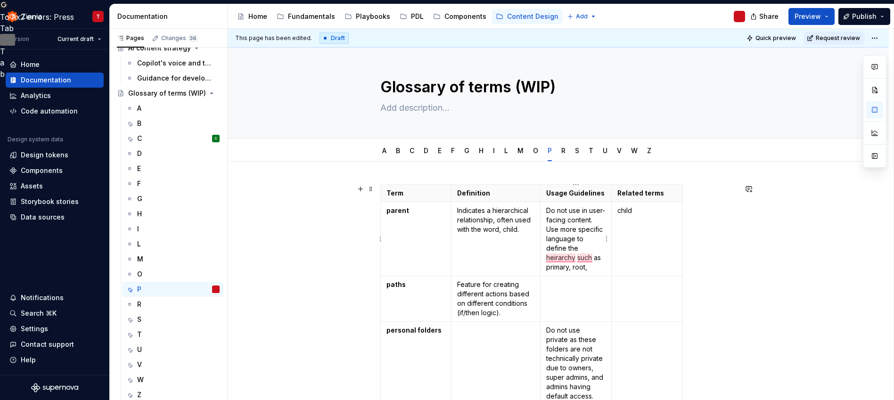
click at [547, 269] on p "Do not use in user-facing content. Use more specific language to define the hei…" at bounding box center [575, 239] width 59 height 66
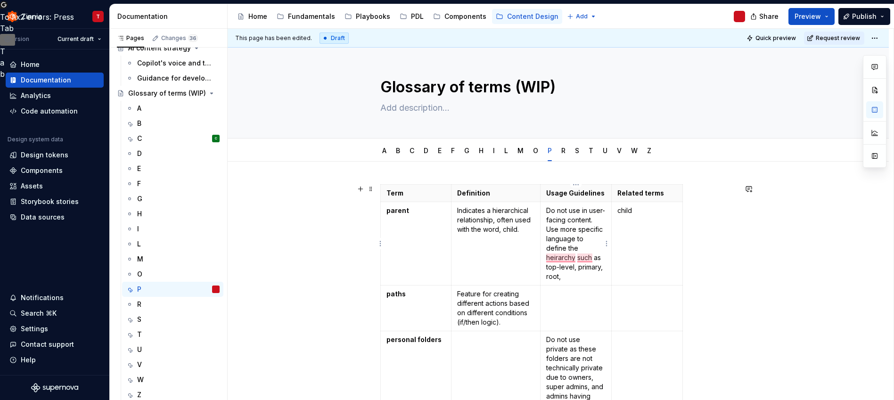
click at [546, 278] on p "Do not use in user-facing content. Use more specific language to define the hei…" at bounding box center [575, 243] width 59 height 75
click at [572, 276] on p "Do not use in user-facing content. Use more specific language to define the hei…" at bounding box center [575, 243] width 59 height 75
click at [765, 273] on div "This page has been edited. Draft Quick preview Request review Glossary of terms…" at bounding box center [561, 215] width 666 height 372
type textarea "*"
